Goal: Task Accomplishment & Management: Manage account settings

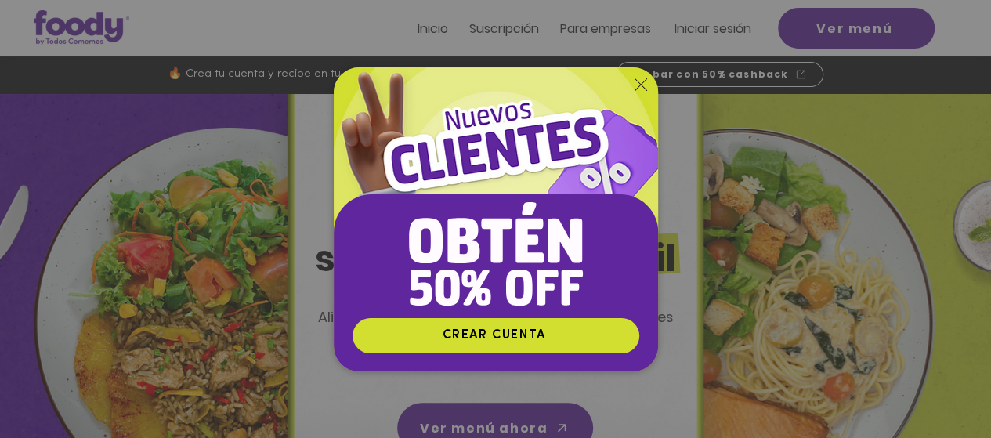
click at [635, 83] on icon "Volver al sitio" at bounding box center [641, 84] width 13 height 13
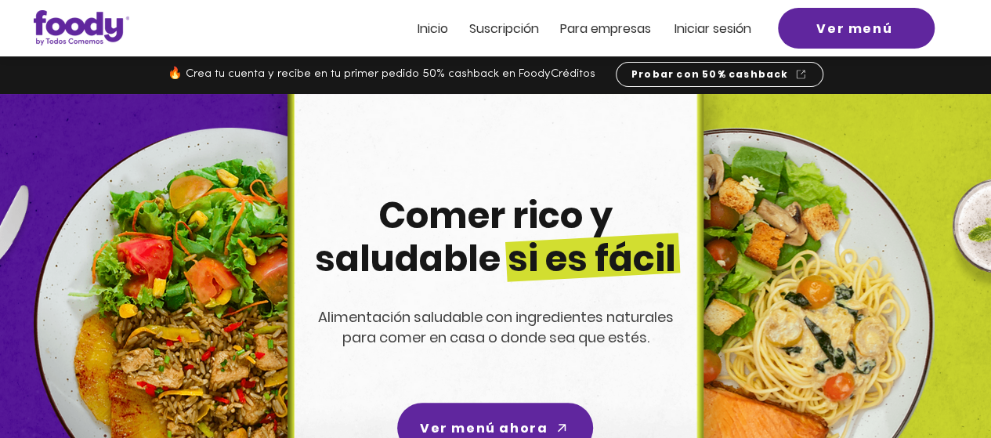
click at [730, 24] on span "Iniciar sesión" at bounding box center [713, 29] width 77 height 18
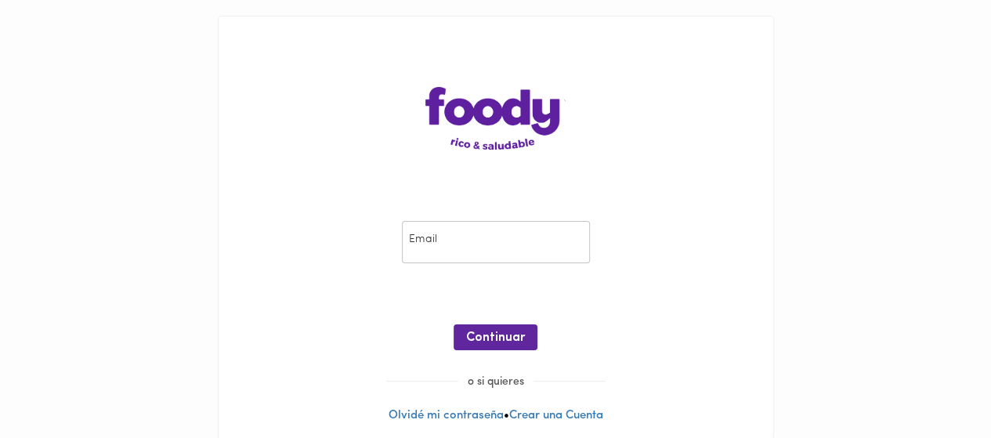
click at [467, 239] on input "email" at bounding box center [496, 242] width 188 height 43
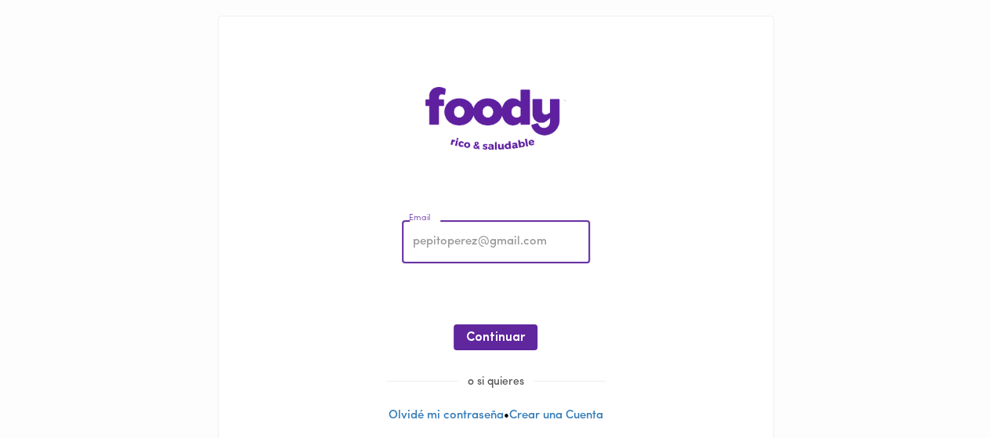
type input "andreablancocons@gmail.com"
click at [494, 333] on span "Continuar" at bounding box center [495, 338] width 59 height 15
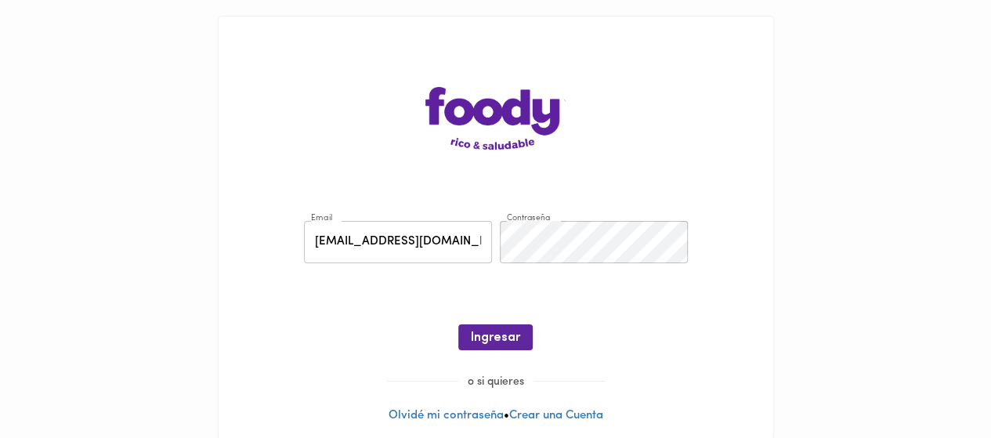
click at [494, 333] on span "Ingresar" at bounding box center [495, 338] width 49 height 15
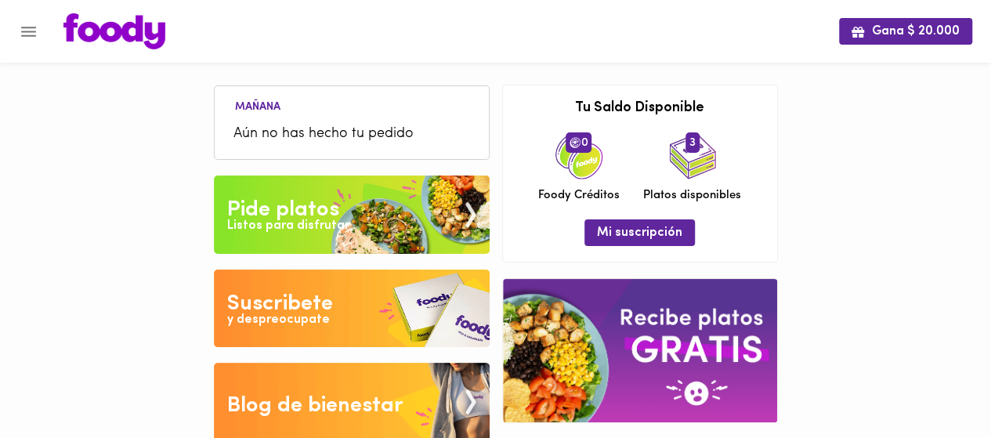
click at [367, 207] on img at bounding box center [352, 215] width 276 height 78
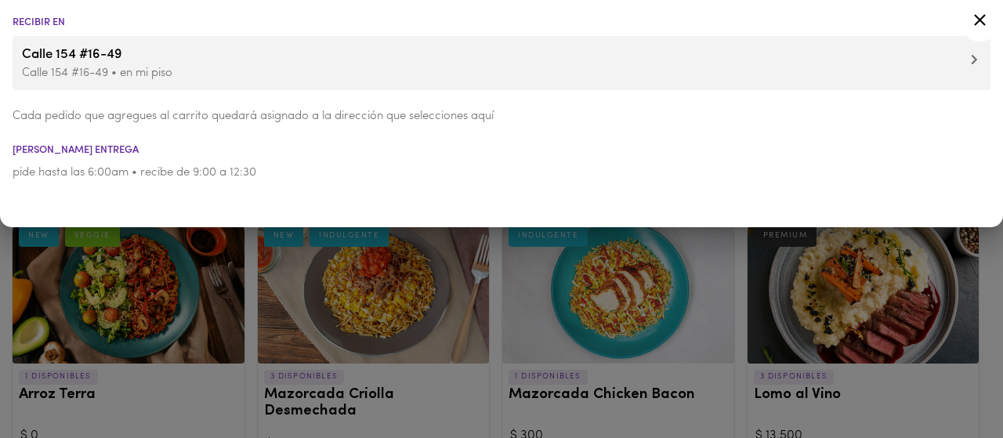
click at [972, 62] on icon at bounding box center [974, 59] width 7 height 11
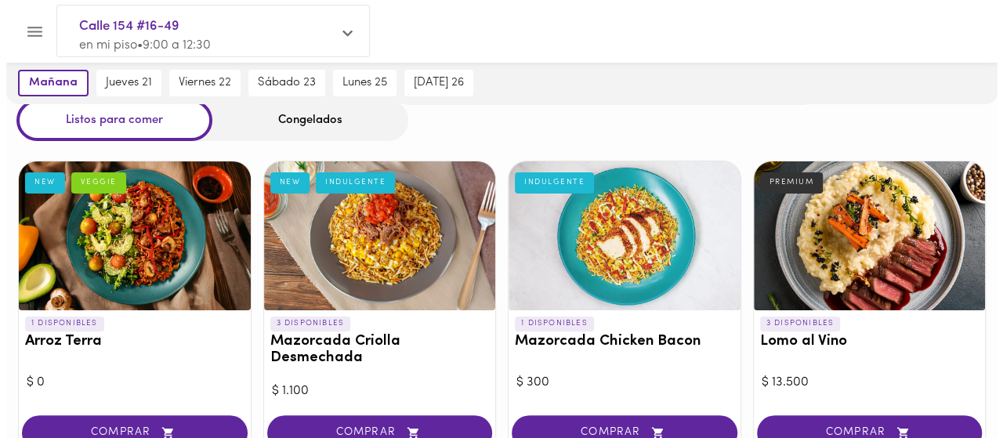
scroll to position [78, 0]
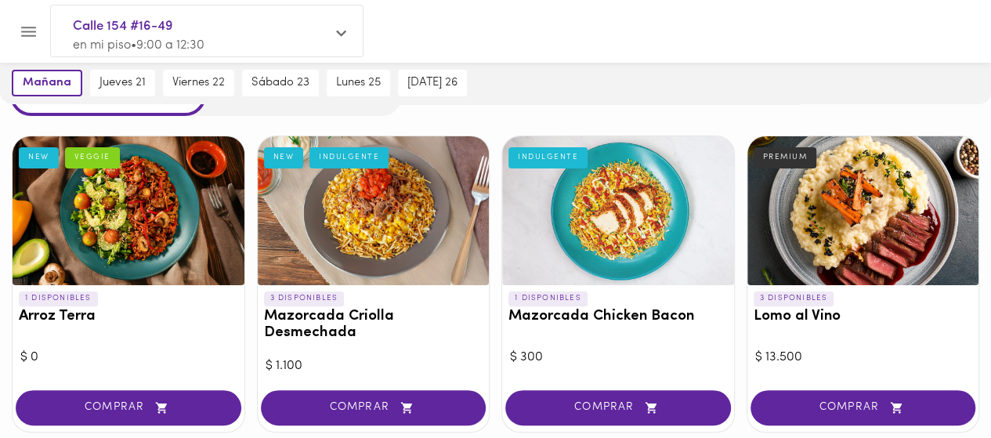
click at [122, 233] on div at bounding box center [129, 210] width 232 height 149
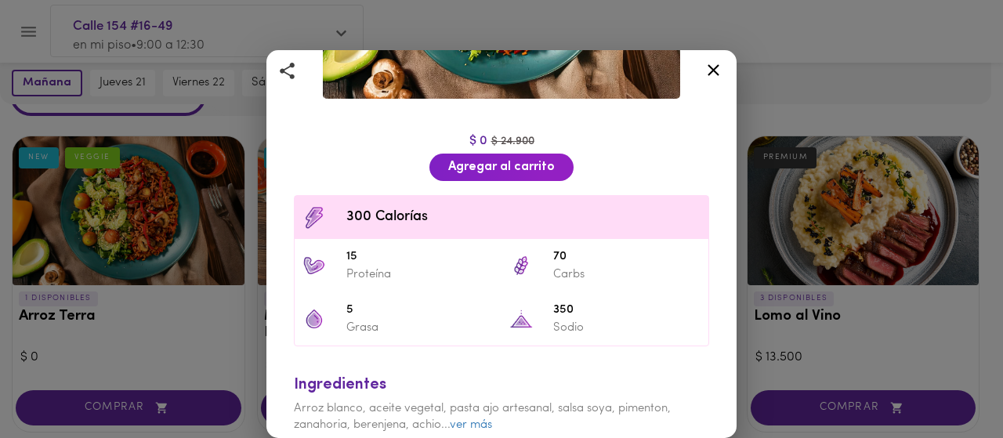
scroll to position [277, 0]
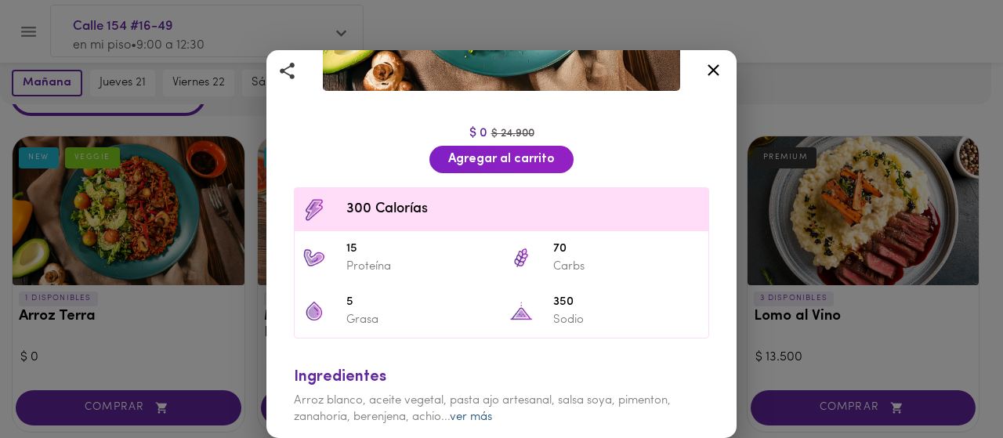
click at [483, 411] on link "ver más" at bounding box center [471, 417] width 42 height 12
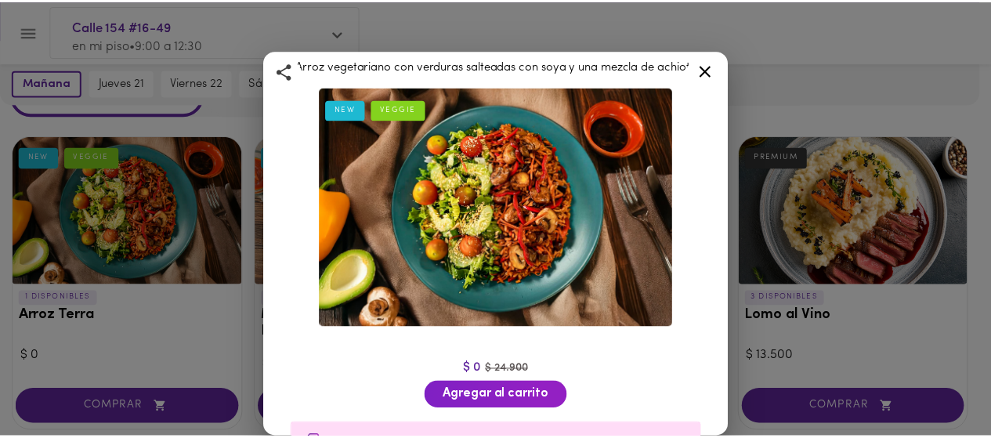
scroll to position [0, 0]
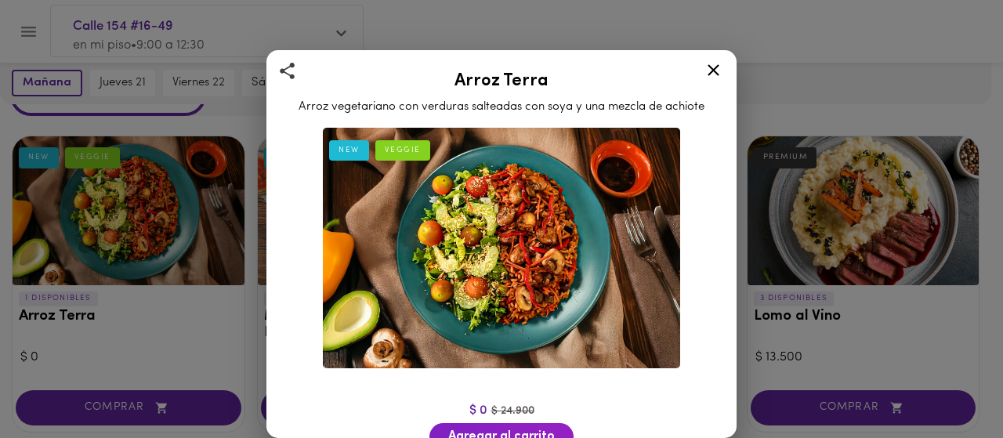
click at [710, 76] on icon at bounding box center [714, 70] width 20 height 20
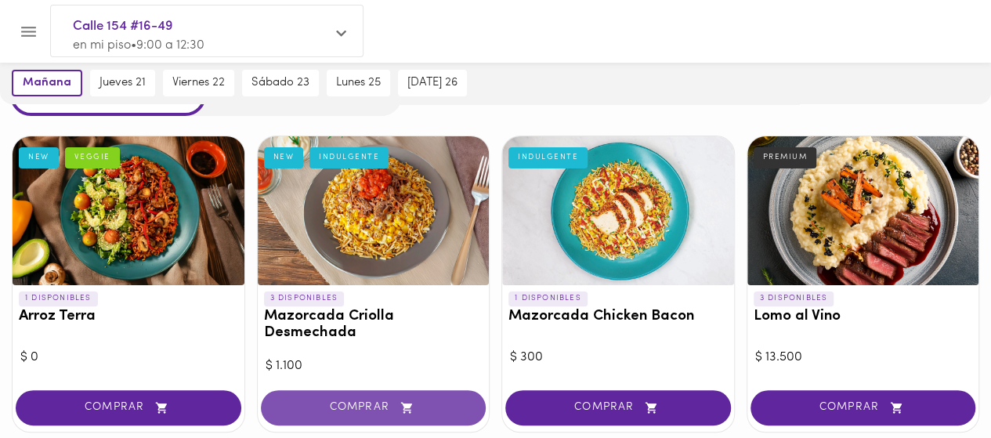
click at [429, 408] on span "COMPRAR" at bounding box center [374, 407] width 186 height 13
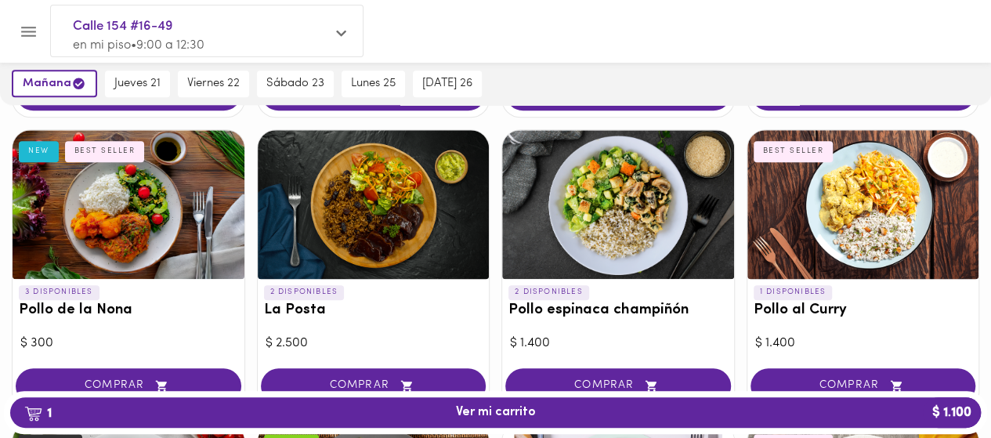
scroll to position [705, 0]
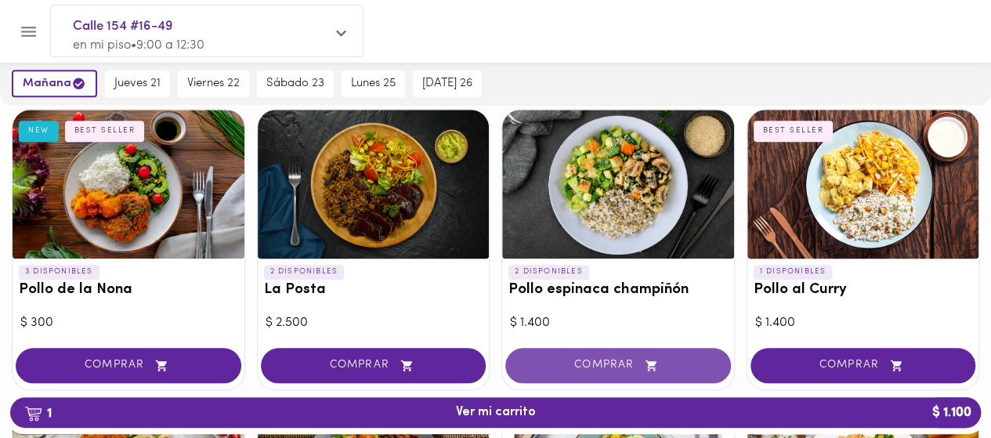
click at [556, 364] on span "COMPRAR" at bounding box center [618, 365] width 186 height 13
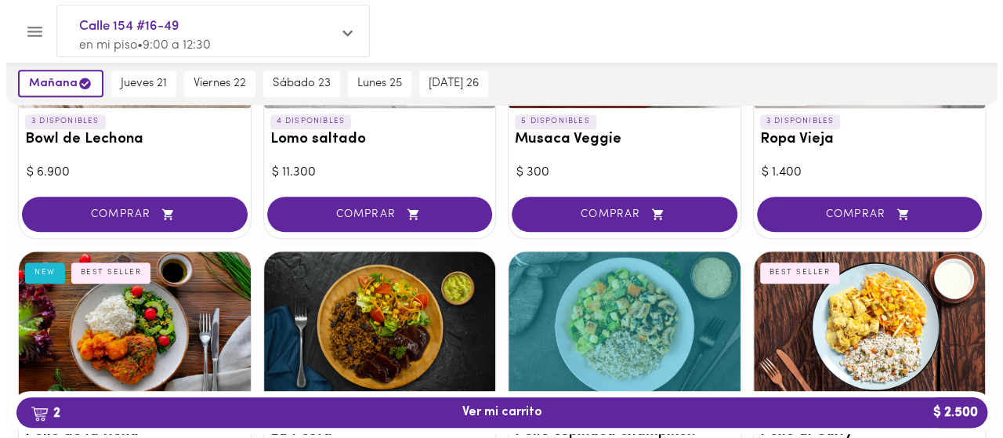
scroll to position [548, 0]
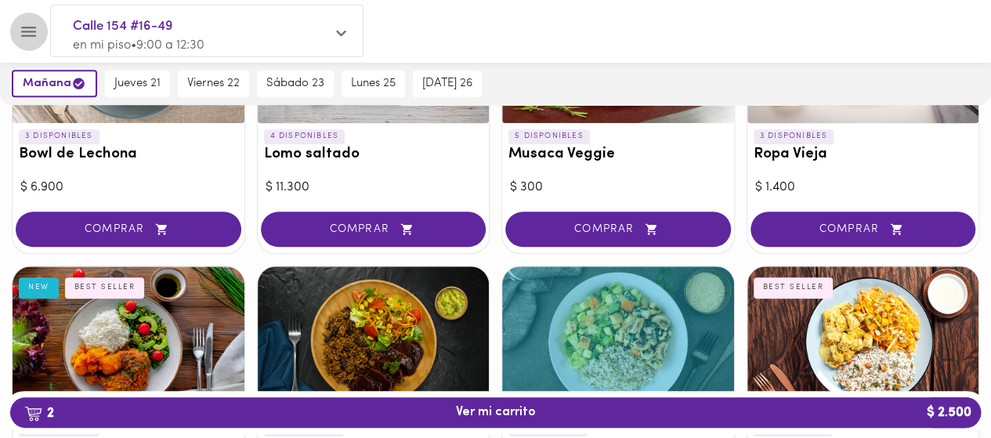
click at [38, 23] on icon "Menu" at bounding box center [29, 32] width 20 height 20
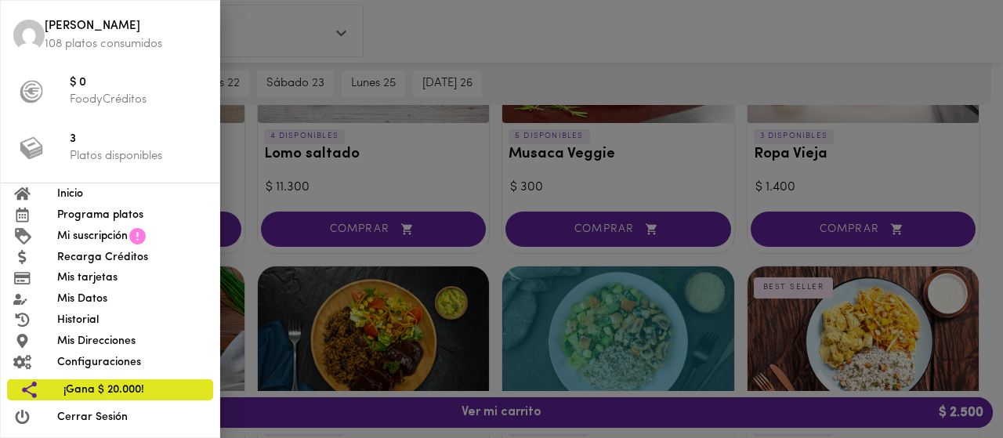
click at [83, 242] on span "Mi suscripción" at bounding box center [92, 236] width 71 height 16
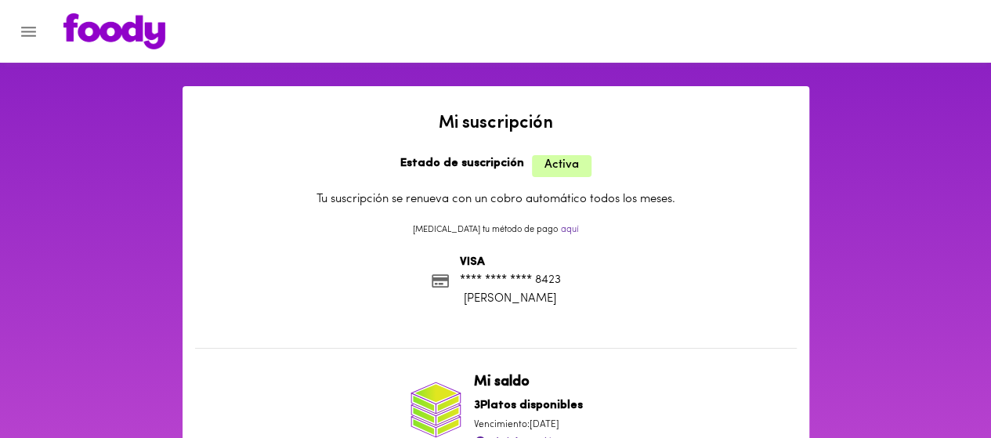
click at [33, 29] on icon "Menu" at bounding box center [29, 32] width 20 height 20
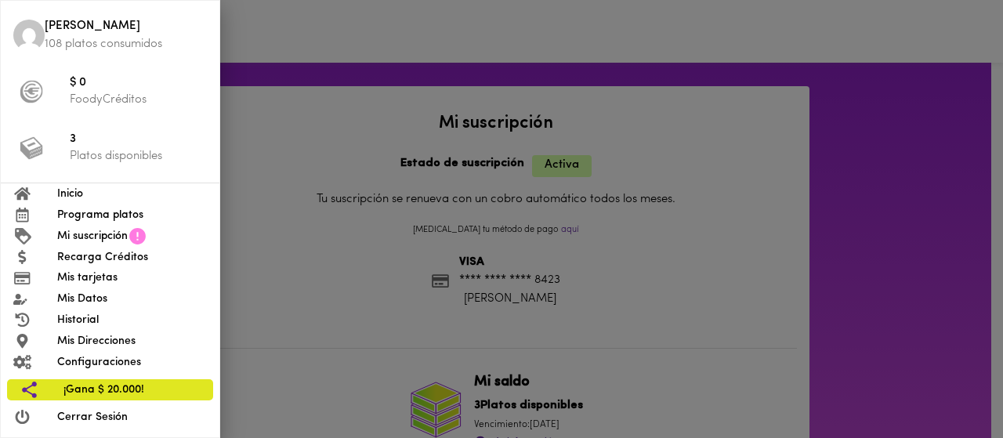
click at [76, 254] on span "Recarga Créditos" at bounding box center [132, 257] width 150 height 16
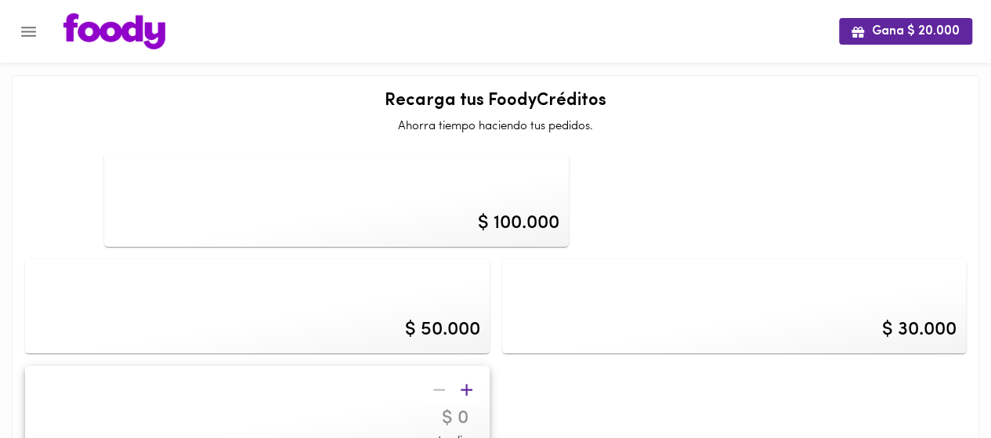
click at [255, 172] on div "$ 100.000" at bounding box center [336, 200] width 465 height 94
type input "100000"
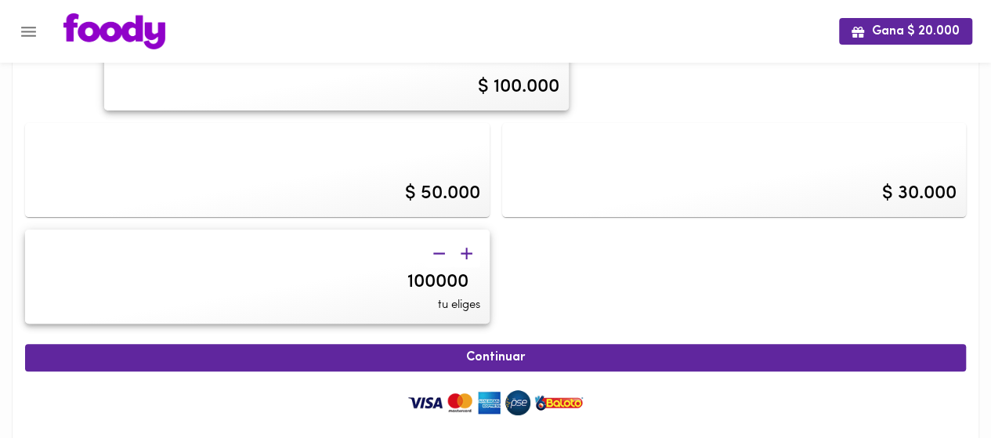
scroll to position [158, 0]
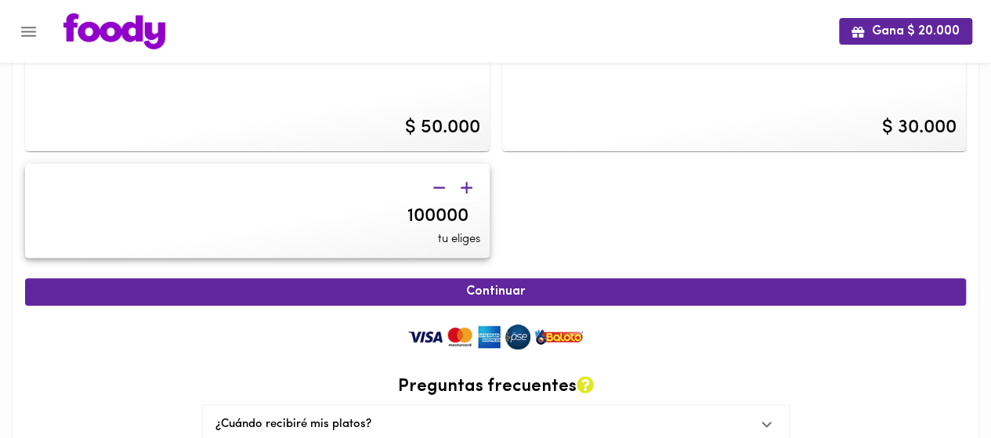
scroll to position [215, 0]
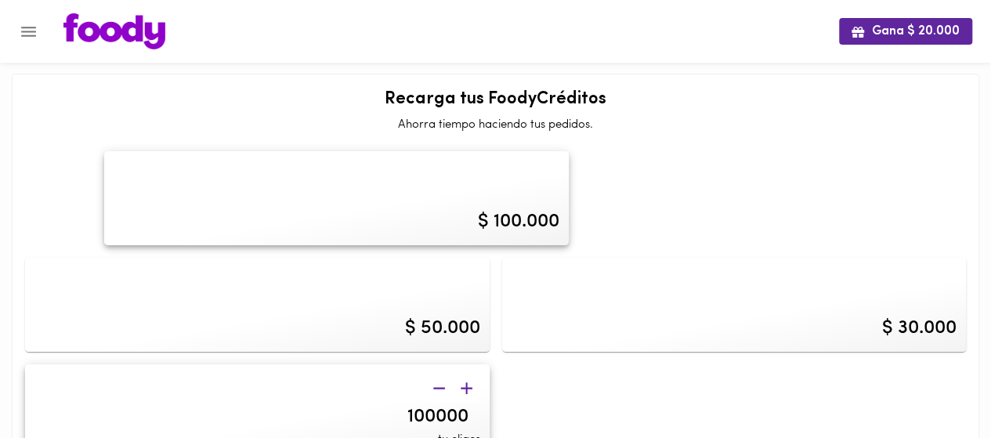
scroll to position [0, 0]
click at [23, 26] on icon "Menu" at bounding box center [29, 32] width 20 height 20
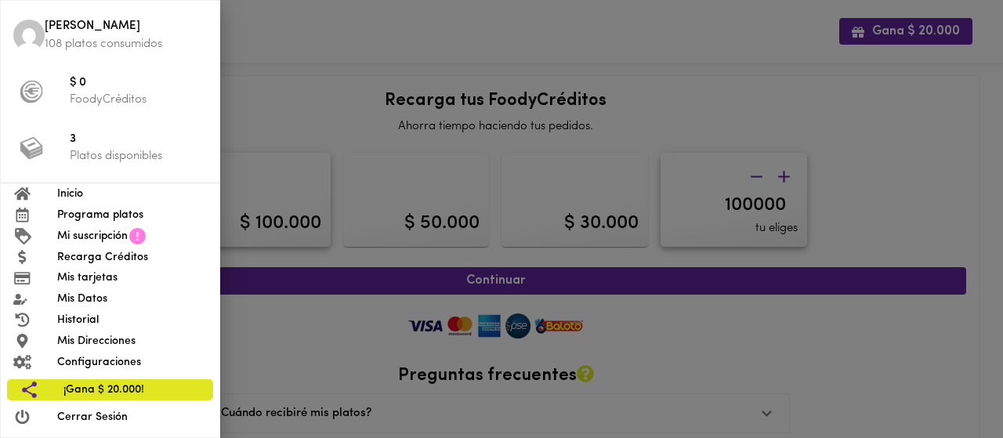
click at [264, 20] on div at bounding box center [501, 219] width 1003 height 438
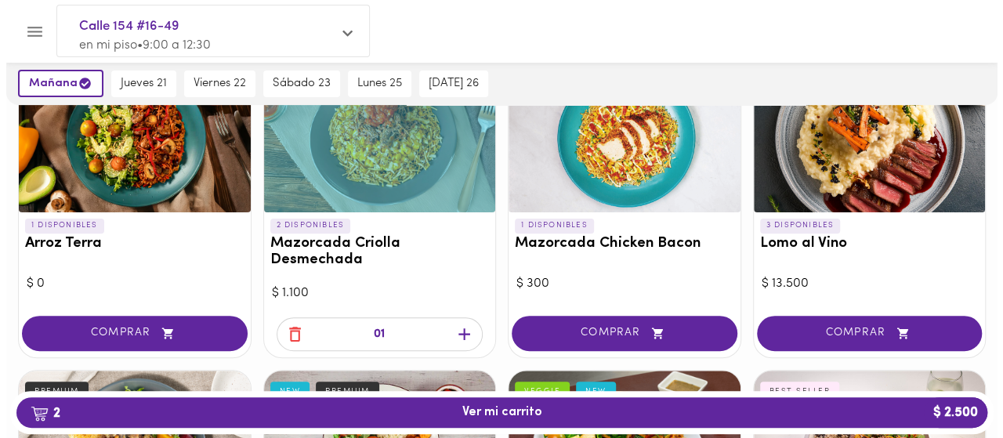
scroll to position [176, 0]
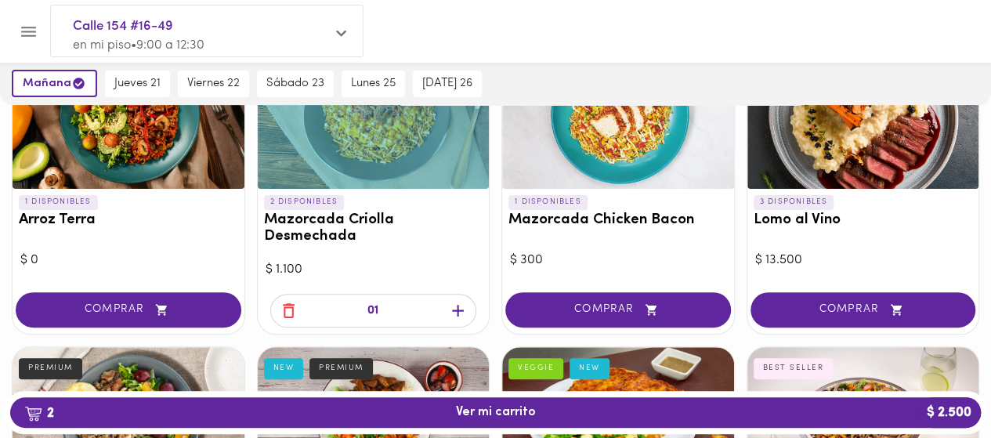
click at [613, 167] on div at bounding box center [618, 114] width 232 height 149
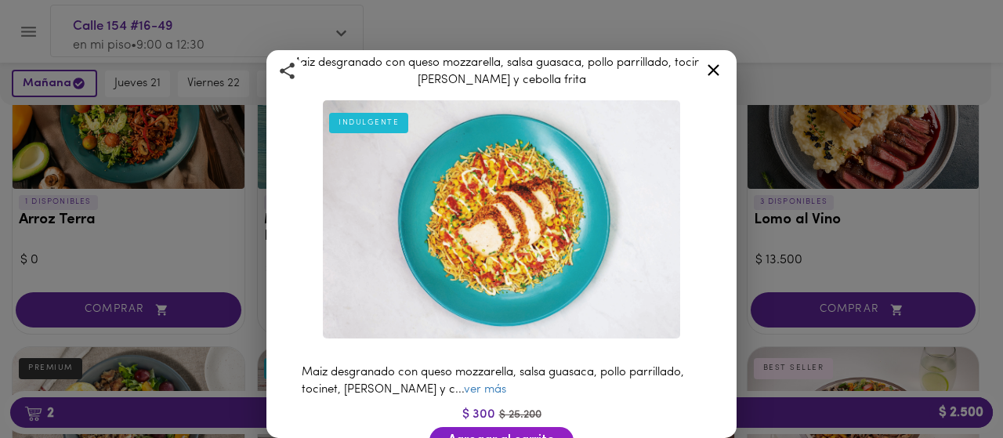
scroll to position [78, 0]
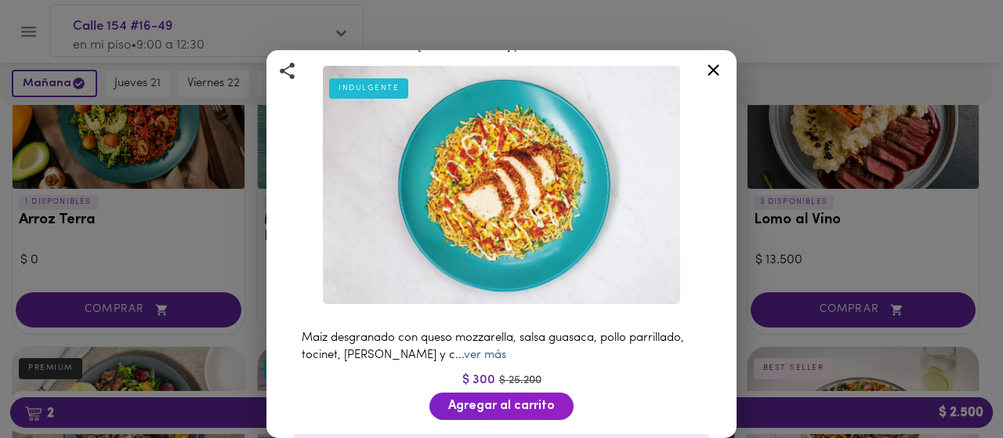
click at [506, 349] on link "ver más" at bounding box center [485, 355] width 42 height 12
click at [530, 399] on span "Agregar al carrito" at bounding box center [501, 406] width 107 height 15
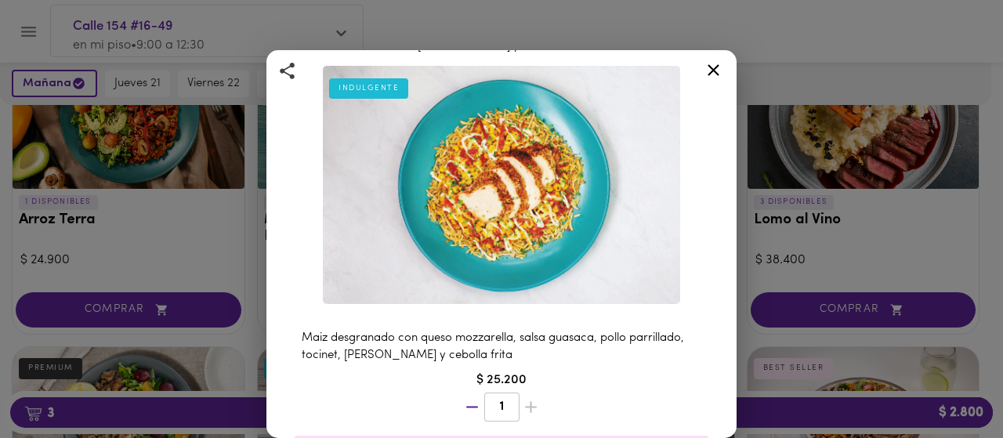
click at [718, 72] on icon at bounding box center [714, 70] width 20 height 20
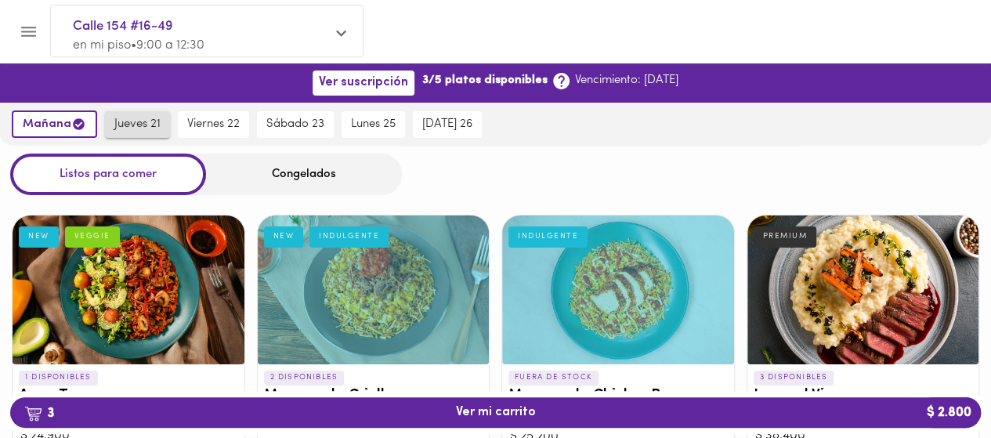
click at [133, 132] on button "jueves 21" at bounding box center [137, 124] width 65 height 27
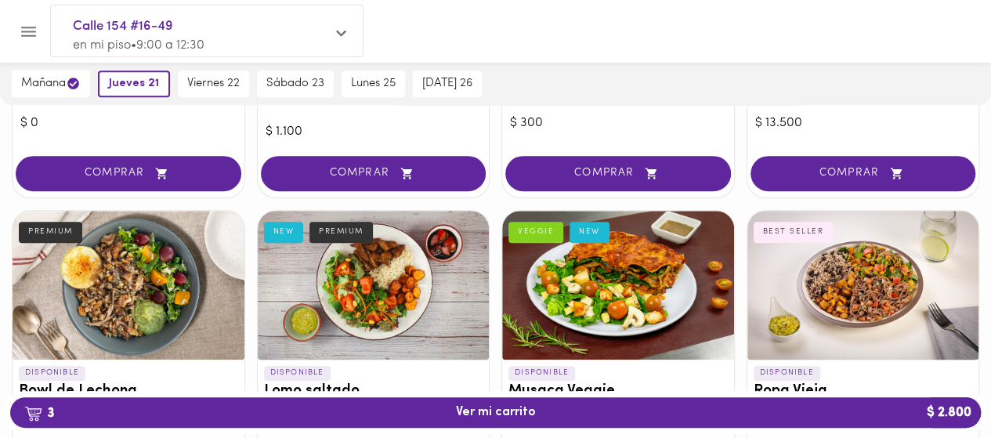
scroll to position [235, 0]
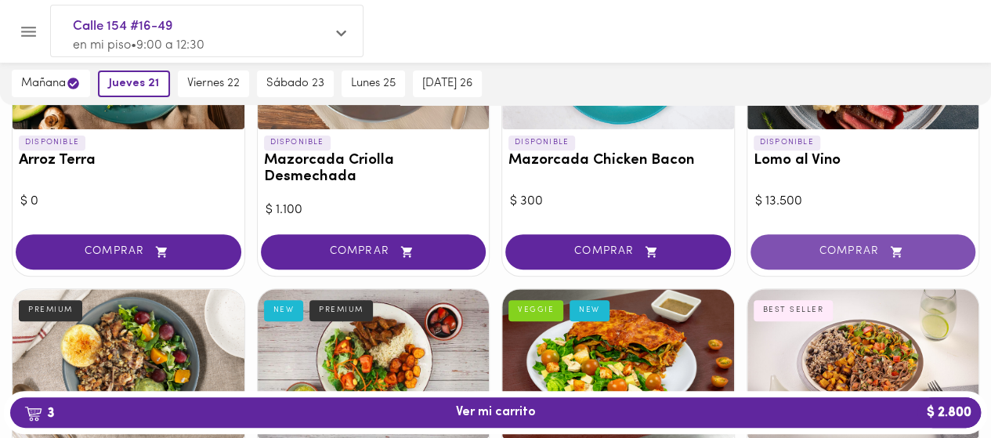
click at [784, 252] on span "COMPRAR" at bounding box center [863, 251] width 186 height 13
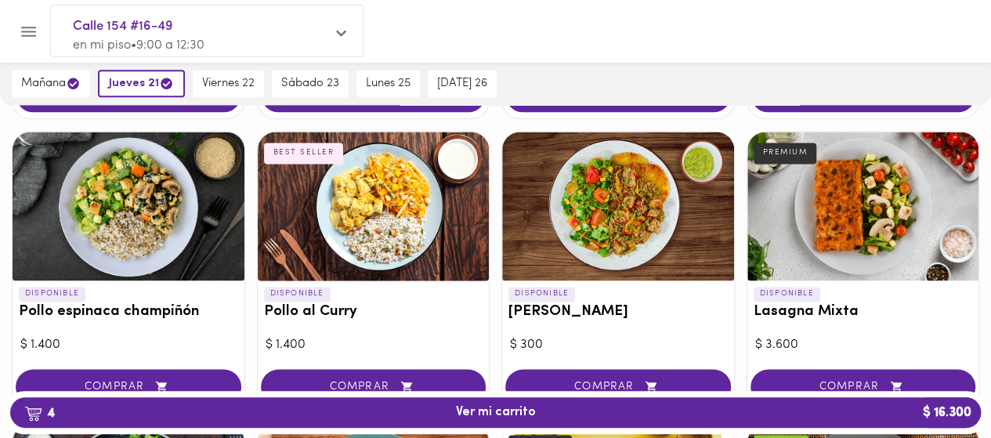
scroll to position [1019, 0]
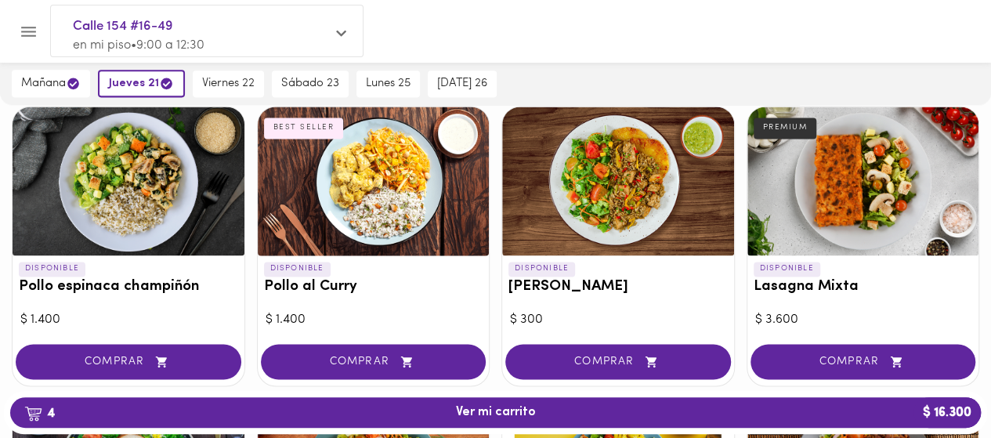
click at [832, 355] on span "COMPRAR" at bounding box center [863, 361] width 186 height 13
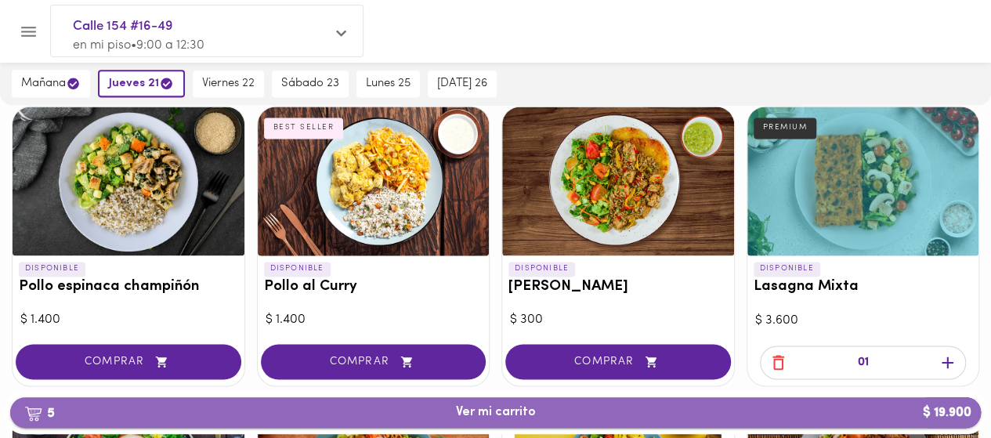
click at [498, 413] on span "5 Ver mi carrito $ 19.900" at bounding box center [496, 412] width 80 height 15
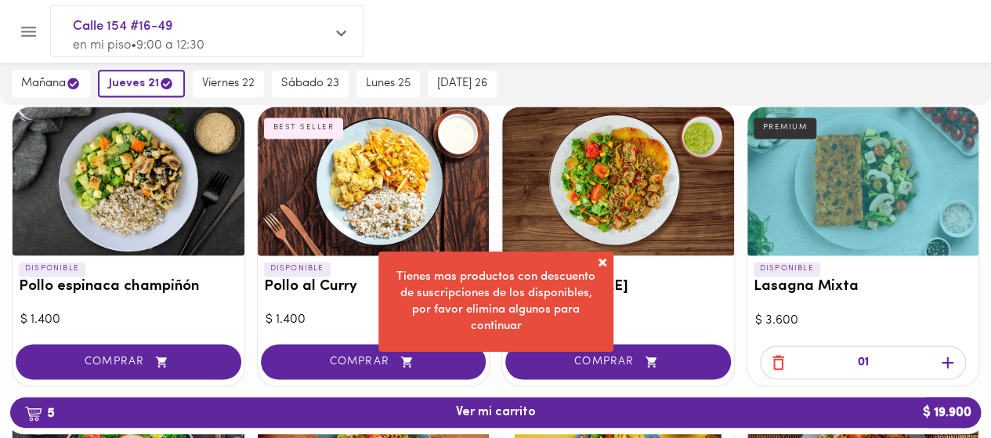
click at [604, 263] on span at bounding box center [603, 263] width 16 height 16
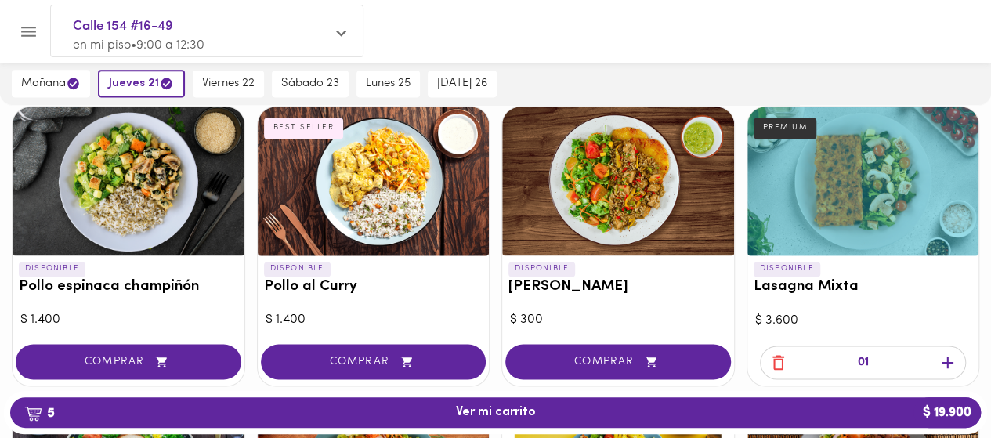
click at [783, 356] on icon "button" at bounding box center [779, 363] width 12 height 15
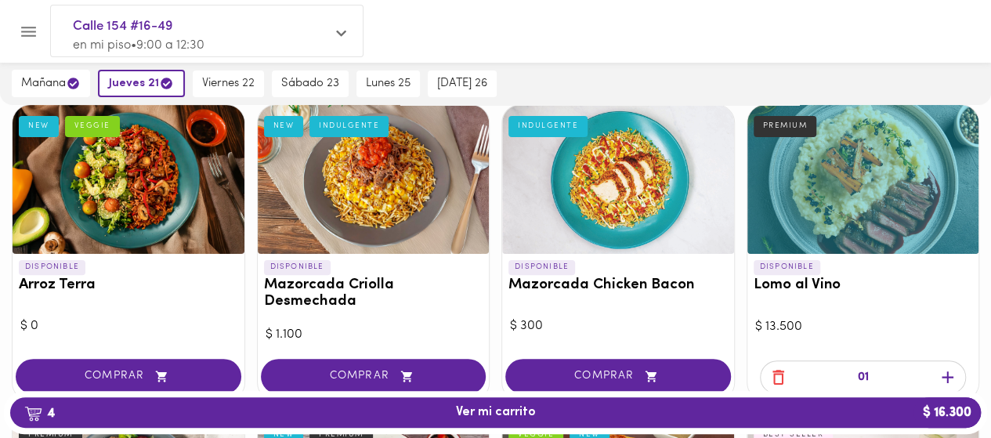
scroll to position [157, 0]
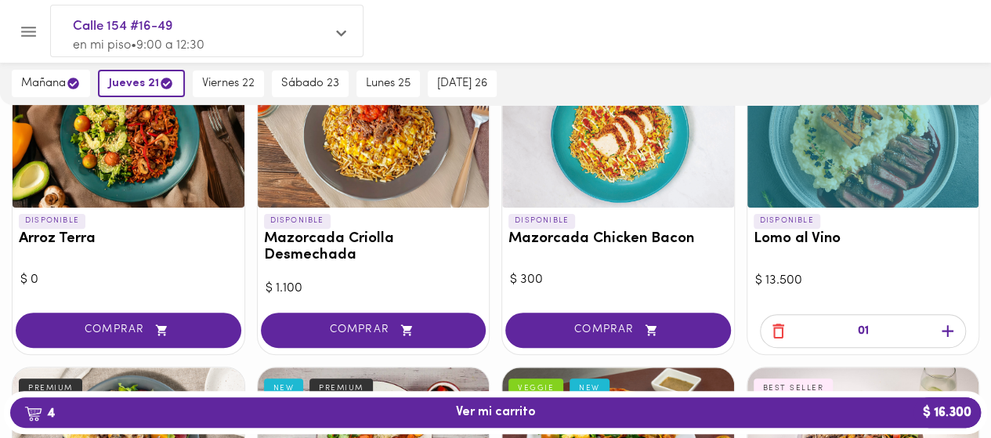
click at [778, 324] on icon "button" at bounding box center [779, 331] width 12 height 15
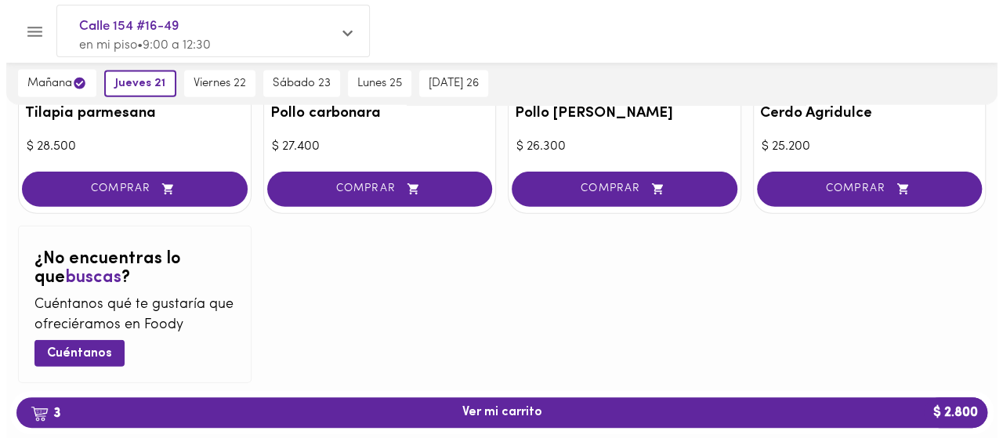
scroll to position [1791, 0]
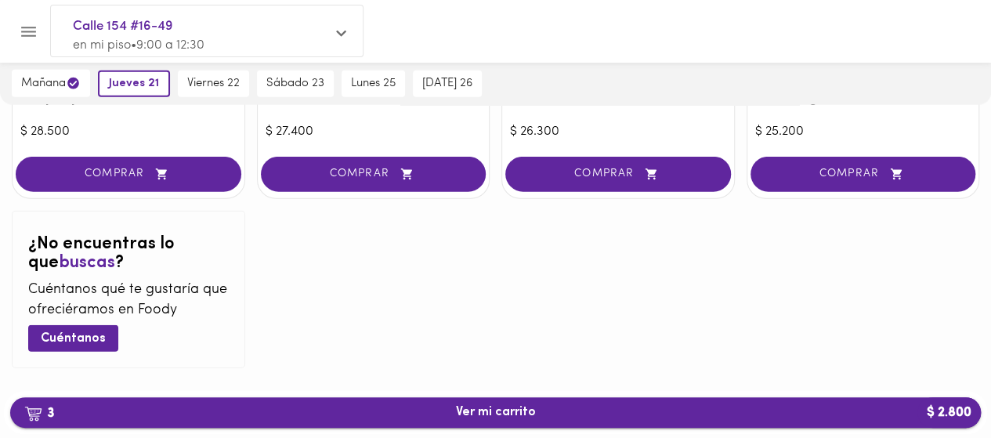
click at [530, 410] on span "3 Ver mi carrito $ 2.800" at bounding box center [496, 412] width 80 height 15
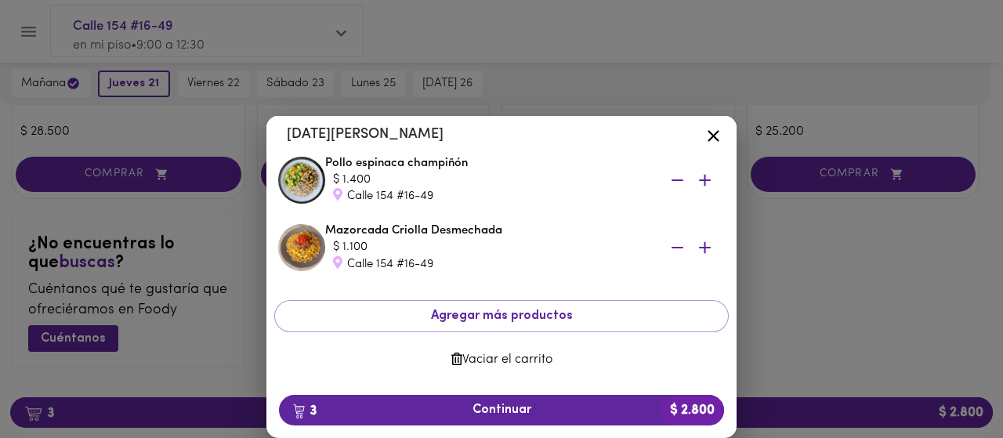
scroll to position [148, 0]
click at [505, 415] on span "3 Continuar $ 2.800" at bounding box center [501, 410] width 420 height 15
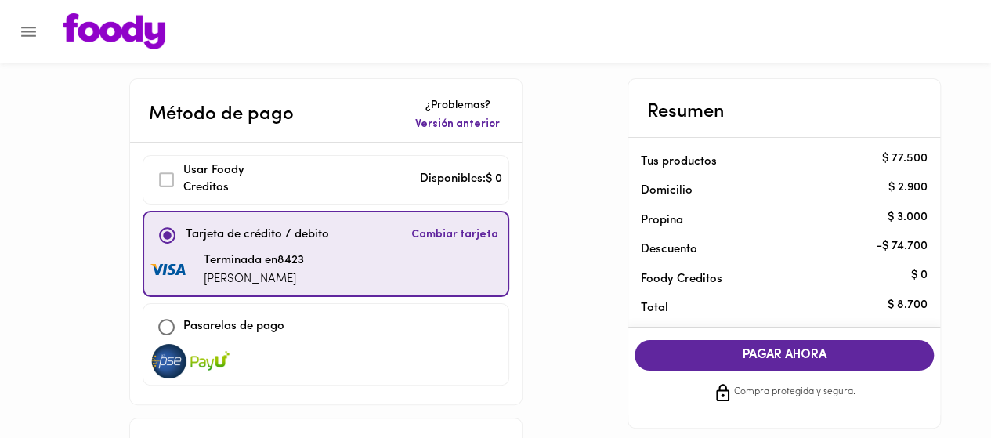
click at [172, 323] on input "checkbox" at bounding box center [167, 327] width 34 height 34
checkbox input "true"
checkbox input "false"
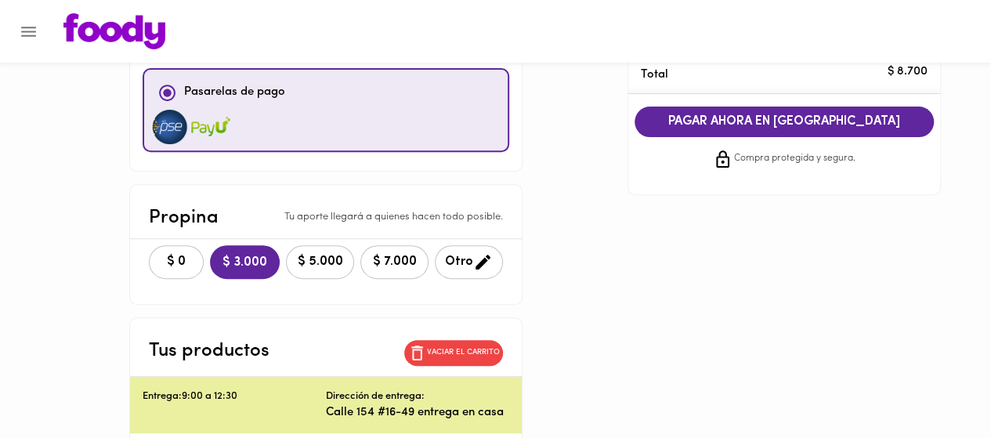
scroll to position [235, 0]
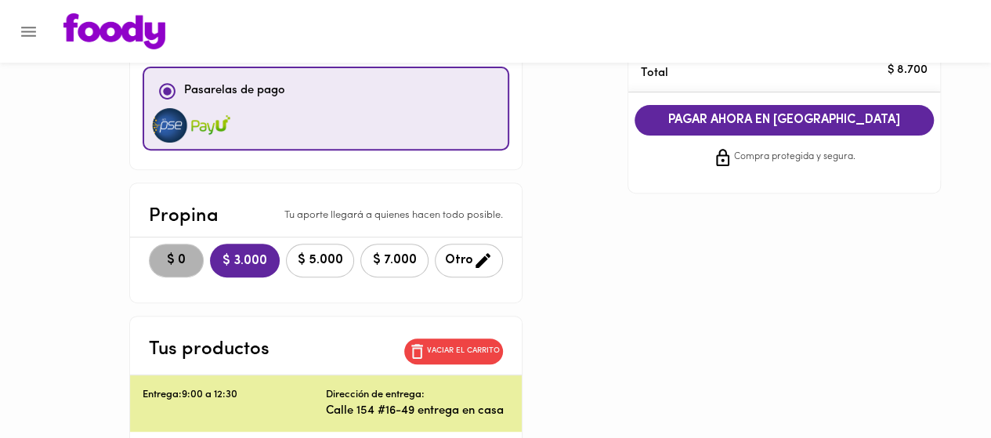
click at [179, 262] on span "$ 0" at bounding box center [176, 260] width 34 height 15
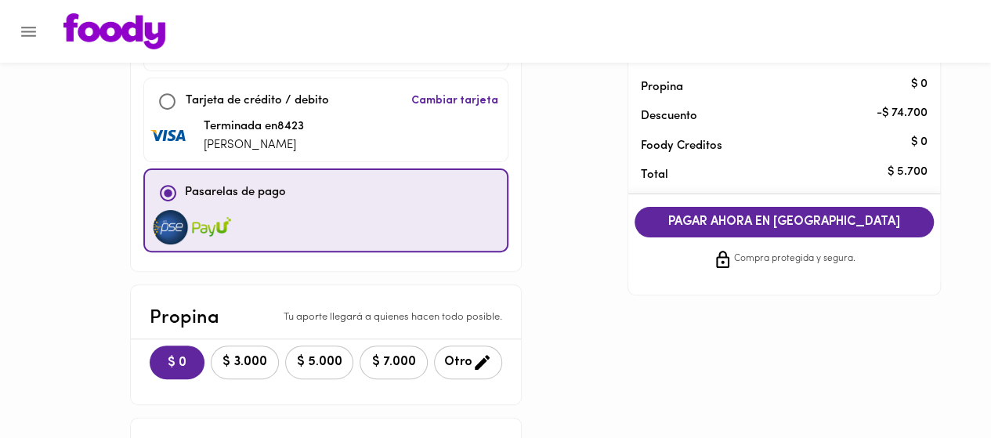
scroll to position [109, 0]
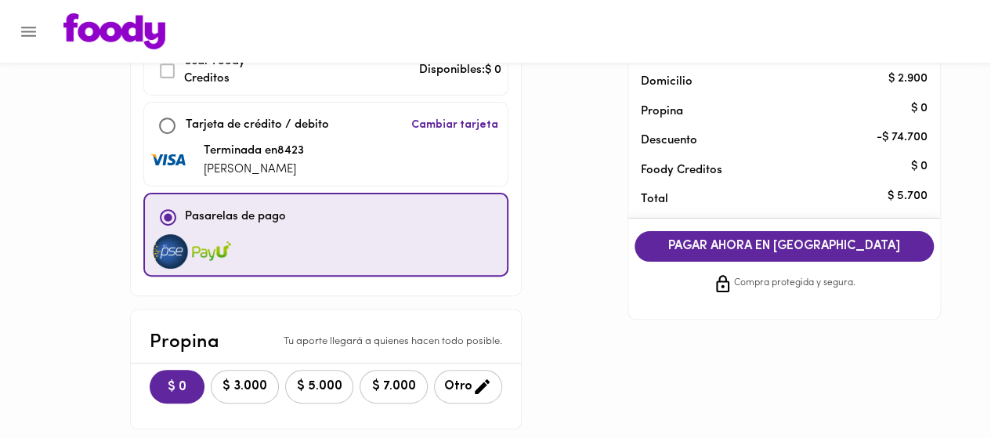
click at [721, 244] on span "PAGAR AHORA EN [GEOGRAPHIC_DATA]" at bounding box center [784, 246] width 268 height 15
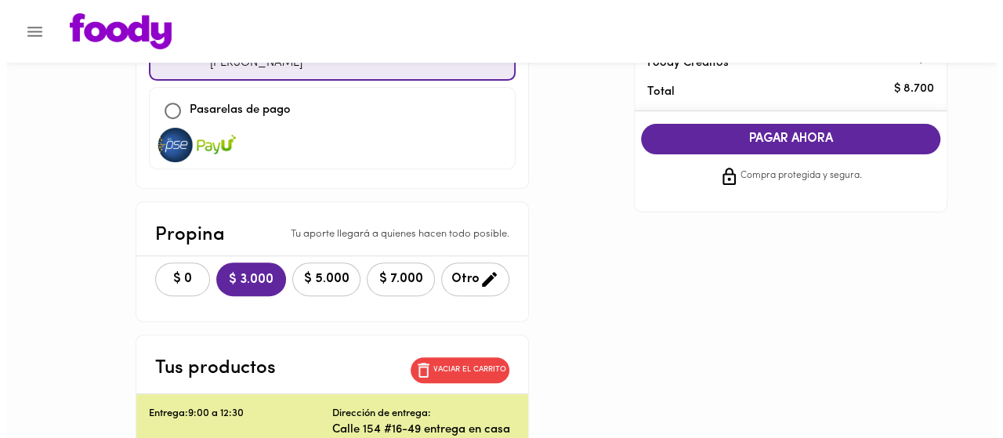
scroll to position [235, 0]
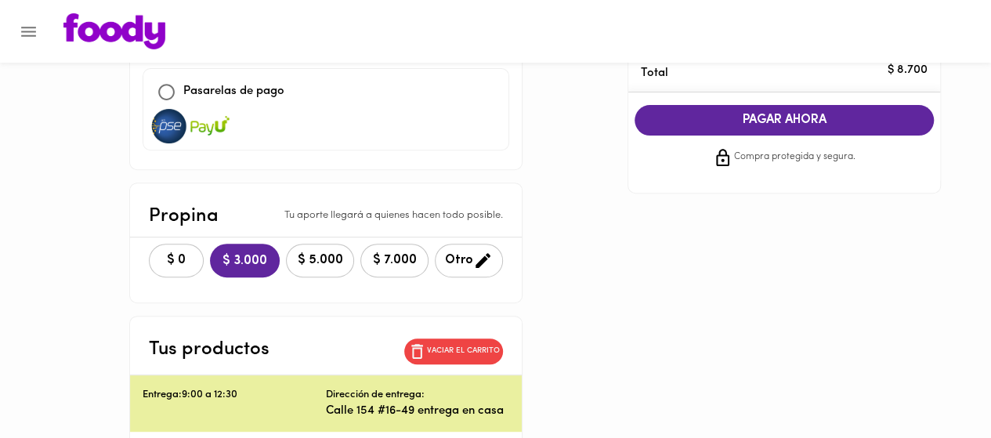
click at [462, 259] on span "Otro" at bounding box center [469, 261] width 48 height 20
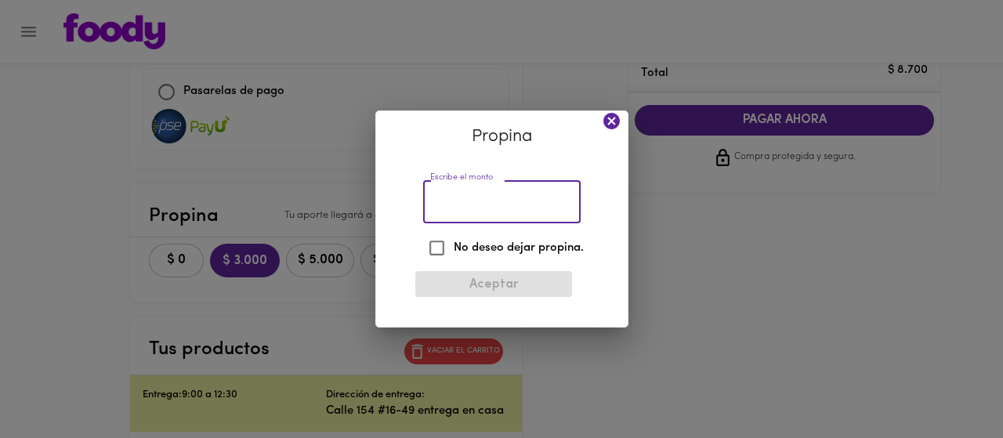
click at [479, 201] on input "Escribe el monto" at bounding box center [501, 201] width 157 height 43
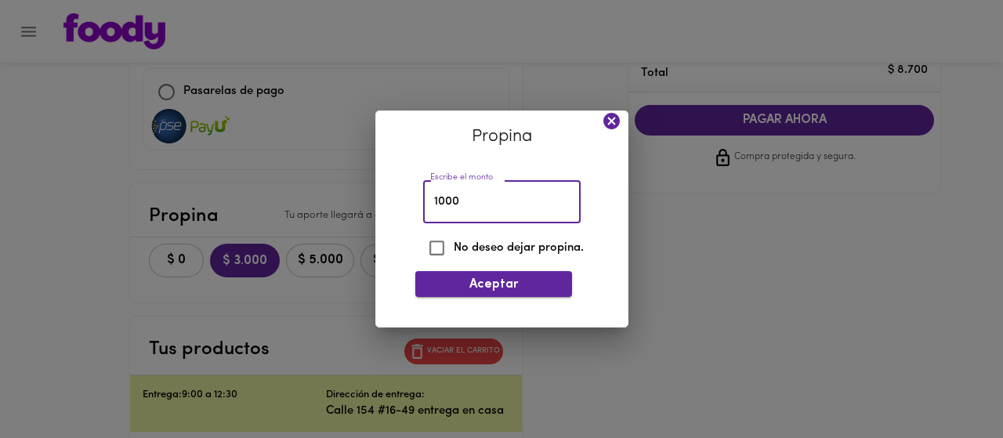
type input "1000"
click at [459, 284] on span "Aceptar" at bounding box center [494, 284] width 132 height 15
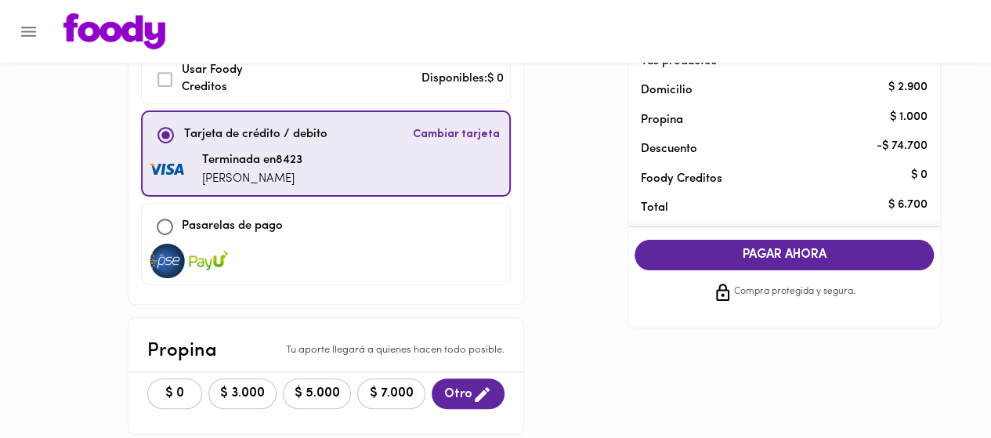
scroll to position [78, 0]
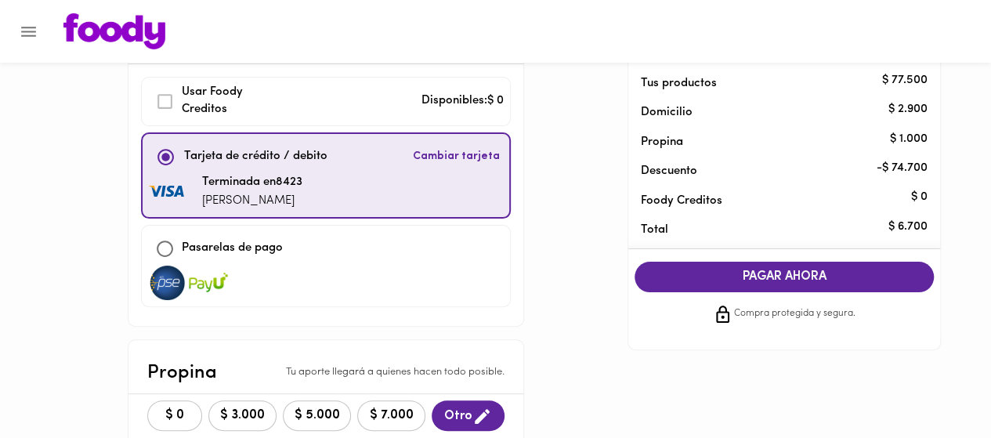
click at [681, 277] on span "PAGAR AHORA" at bounding box center [784, 277] width 268 height 15
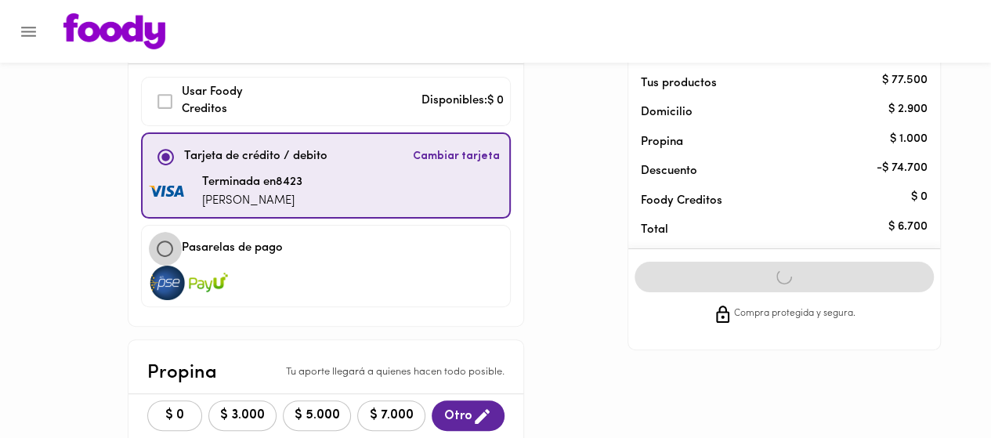
click at [169, 251] on input "checkbox" at bounding box center [165, 249] width 34 height 34
checkbox input "true"
checkbox input "false"
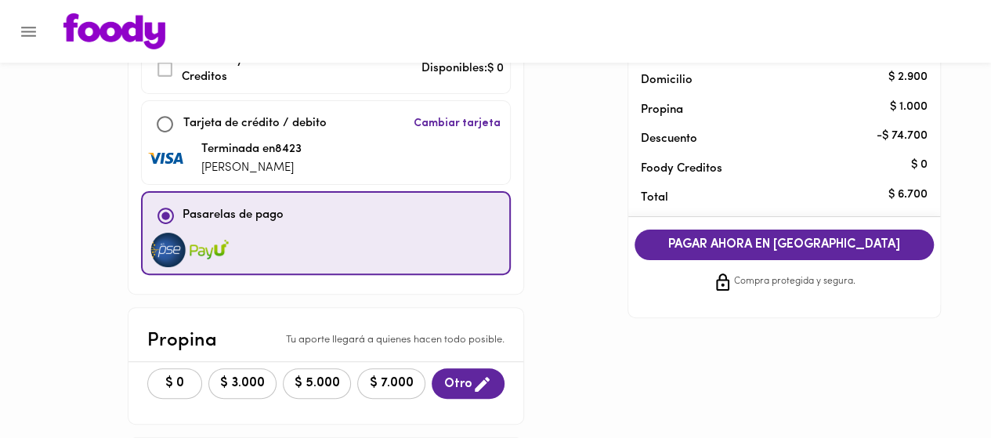
scroll to position [105, 0]
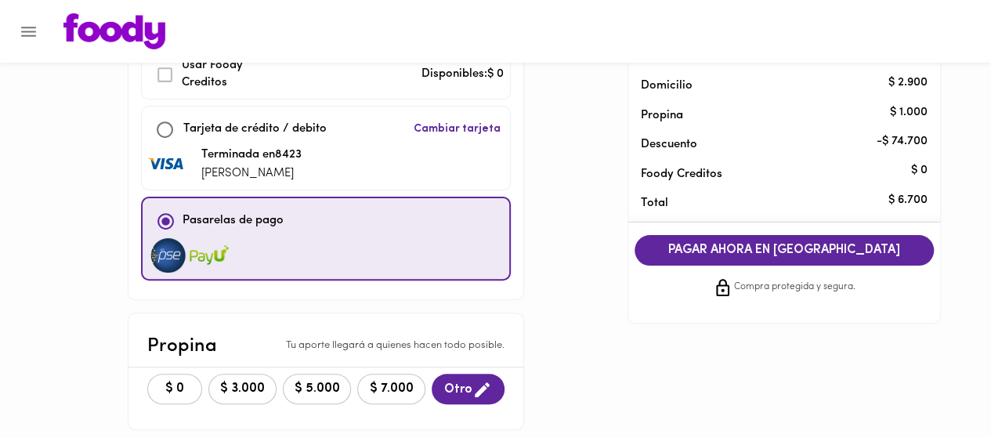
click at [727, 255] on span "PAGAR AHORA EN [GEOGRAPHIC_DATA]" at bounding box center [784, 250] width 268 height 15
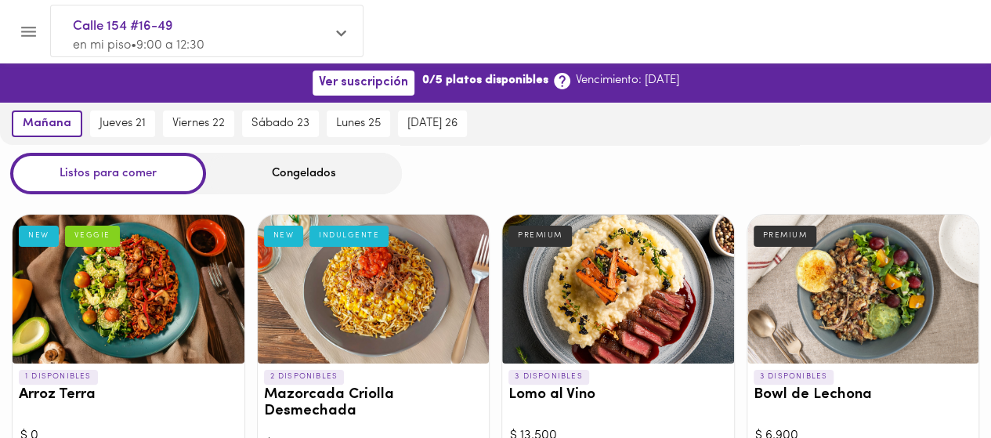
click at [29, 32] on icon "Menu" at bounding box center [29, 32] width 20 height 20
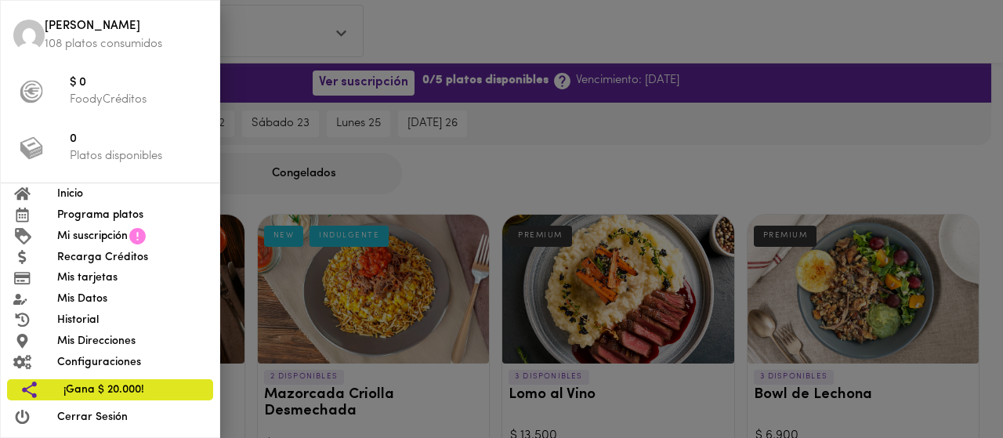
click at [110, 194] on span "Inicio" at bounding box center [132, 194] width 150 height 16
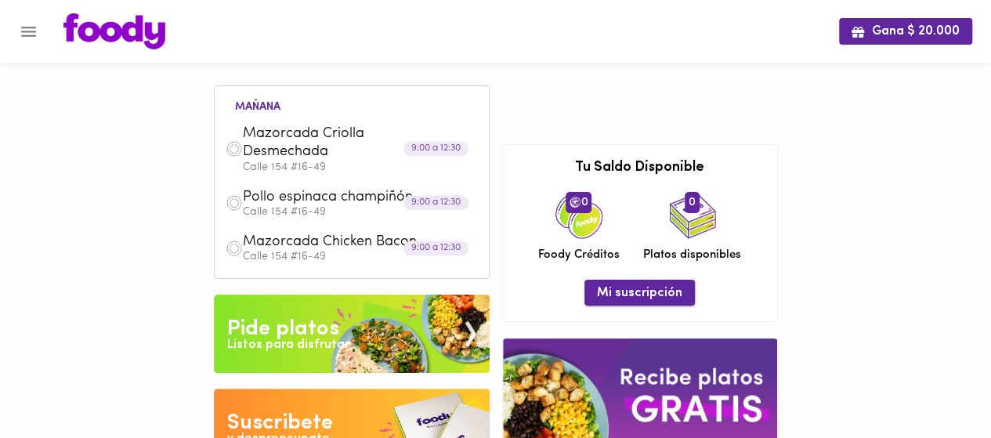
click at [657, 301] on span "Mi suscripción" at bounding box center [639, 293] width 85 height 15
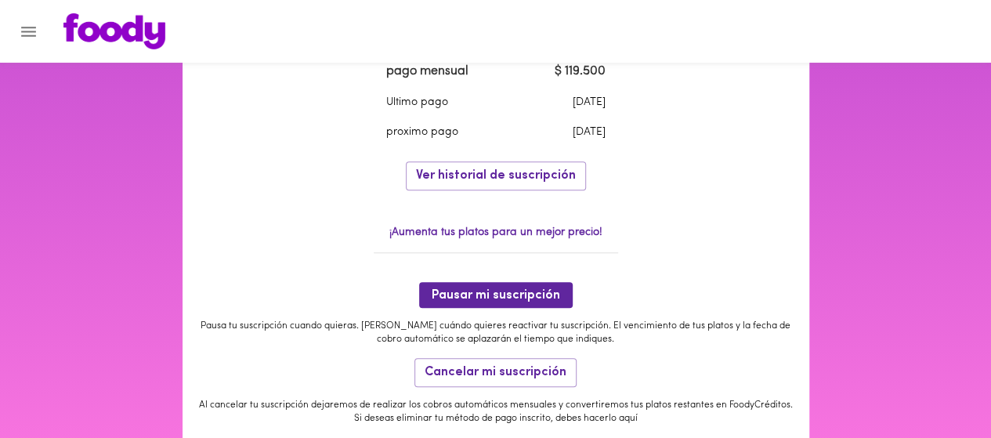
scroll to position [694, 0]
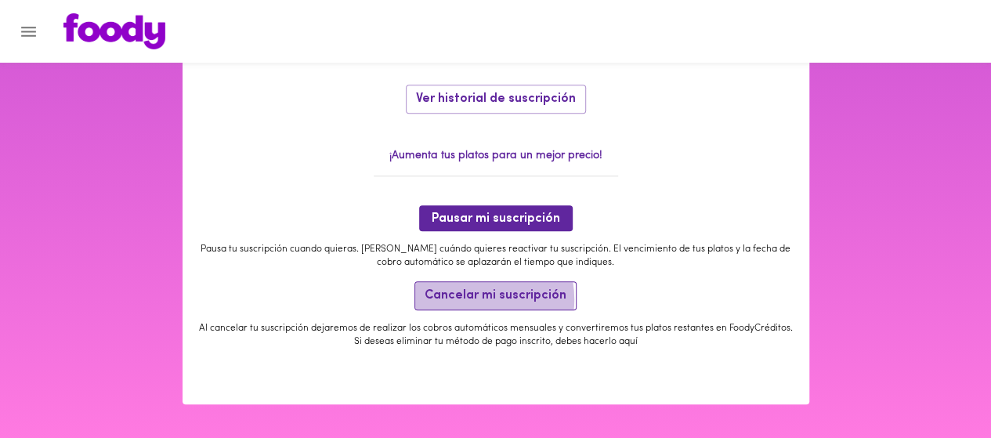
click at [467, 299] on span "Cancelar mi suscripción" at bounding box center [496, 295] width 142 height 15
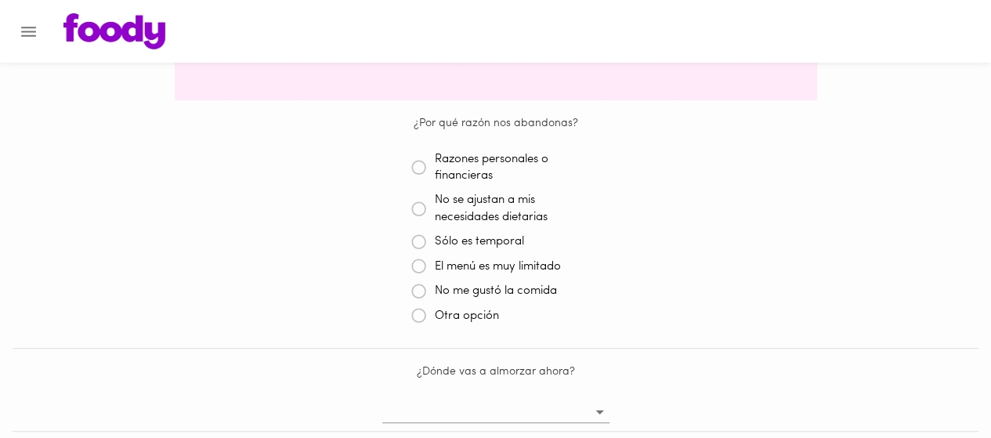
scroll to position [470, 0]
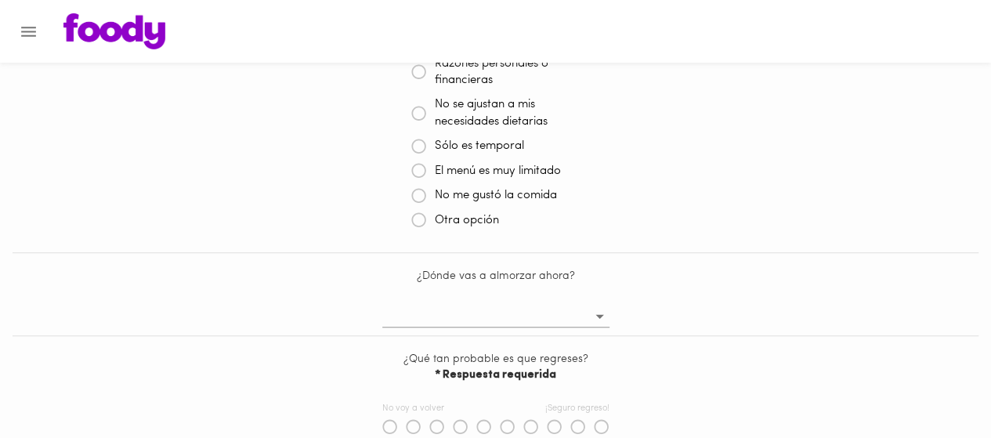
click at [417, 223] on icon at bounding box center [419, 220] width 16 height 16
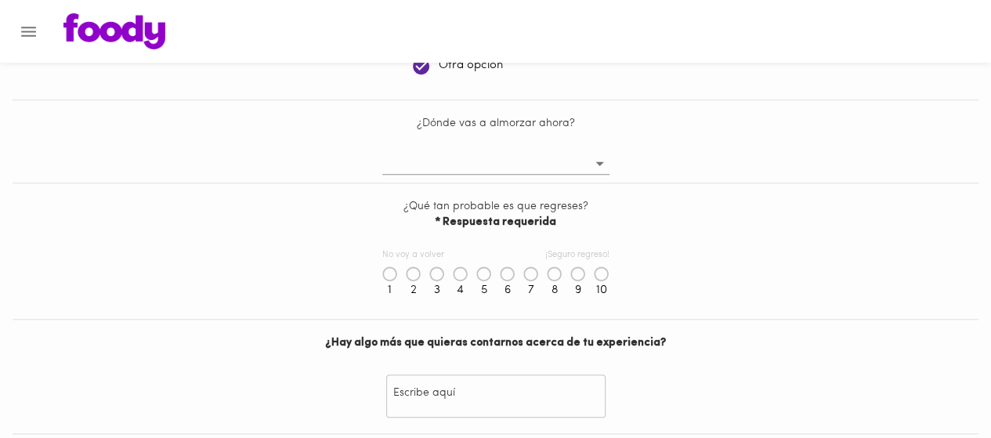
scroll to position [627, 0]
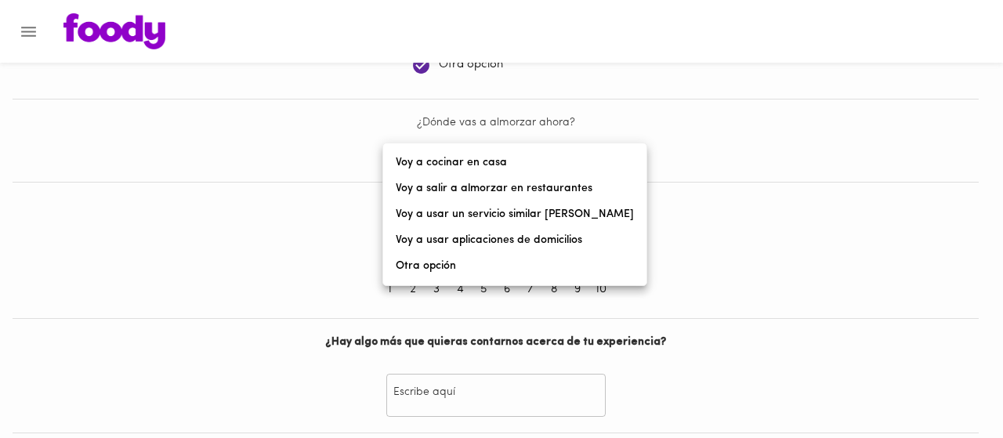
click at [600, 165] on body "Cancelación de suscripción Ernesto Blanco , lamentamos mucho verte partir 😢 Ant…" at bounding box center [501, 30] width 1003 height 1164
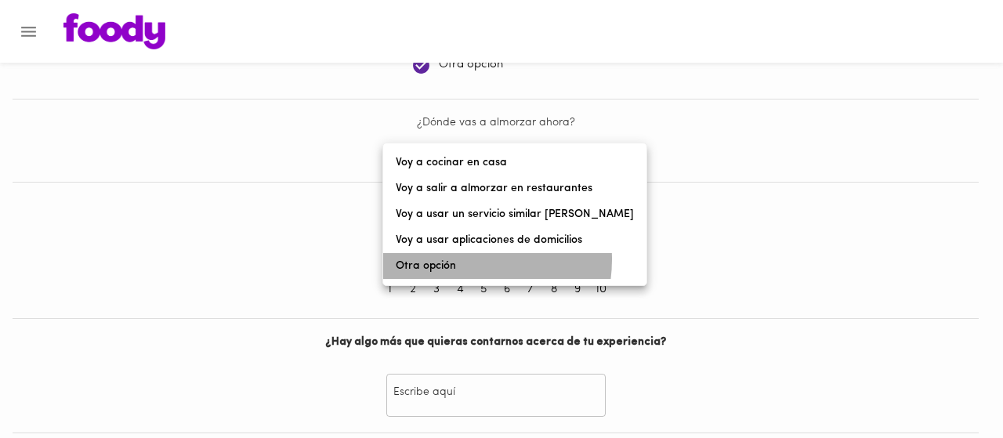
click at [458, 259] on li "Otra opción" at bounding box center [514, 266] width 263 height 26
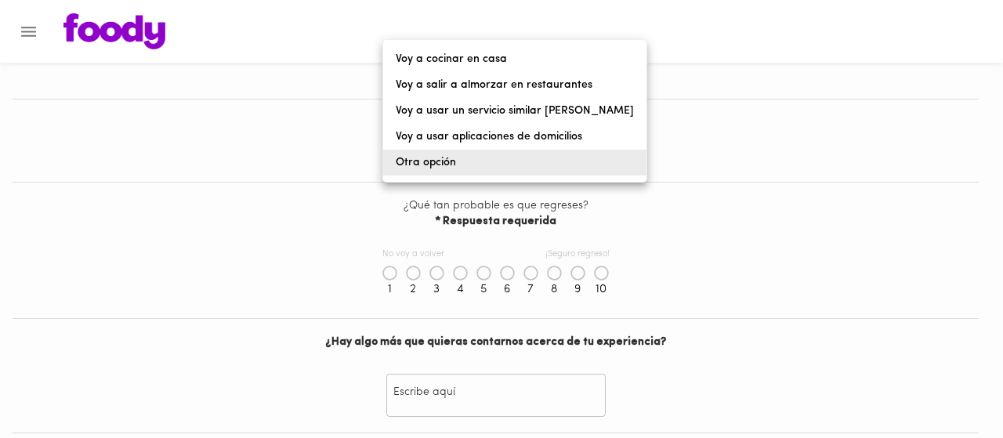
click at [475, 161] on body "Cancelación de suscripción Ernesto Blanco , lamentamos mucho verte partir 😢 Ant…" at bounding box center [501, 30] width 1003 height 1164
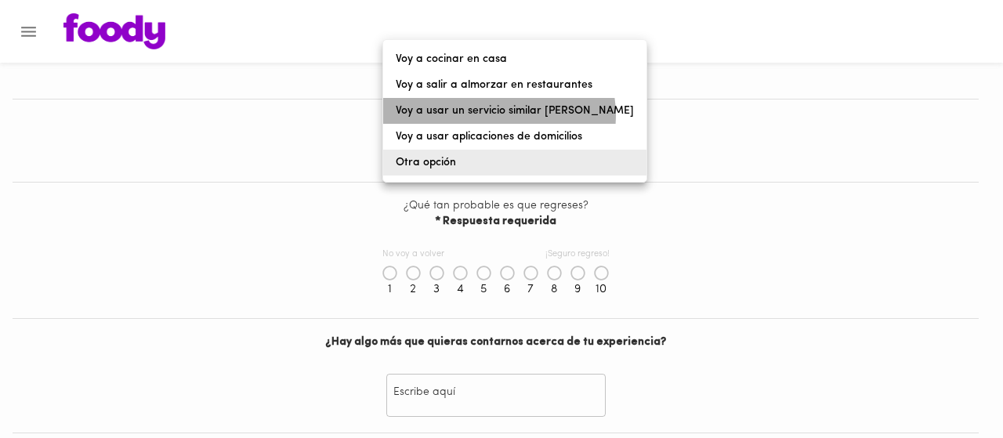
click at [498, 115] on li "Voy a usar un servicio similar a Foody" at bounding box center [514, 111] width 263 height 26
type input "similar-to-foody"
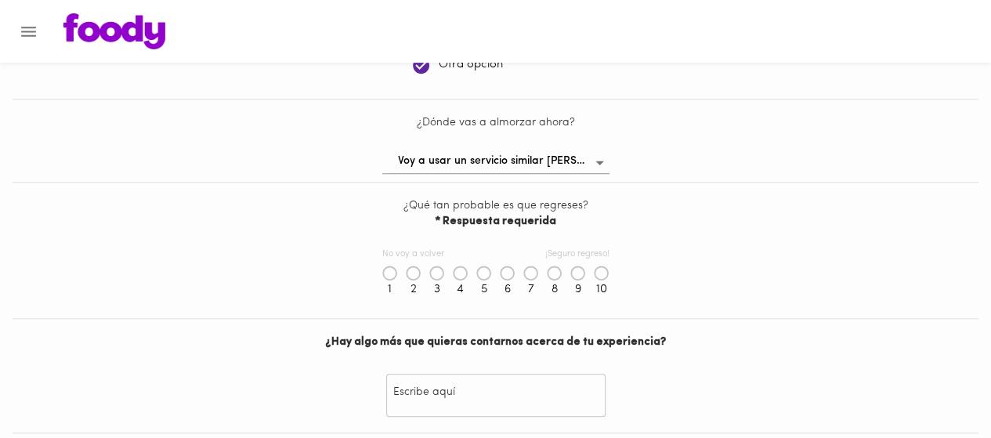
click at [530, 275] on icon at bounding box center [531, 274] width 16 height 16
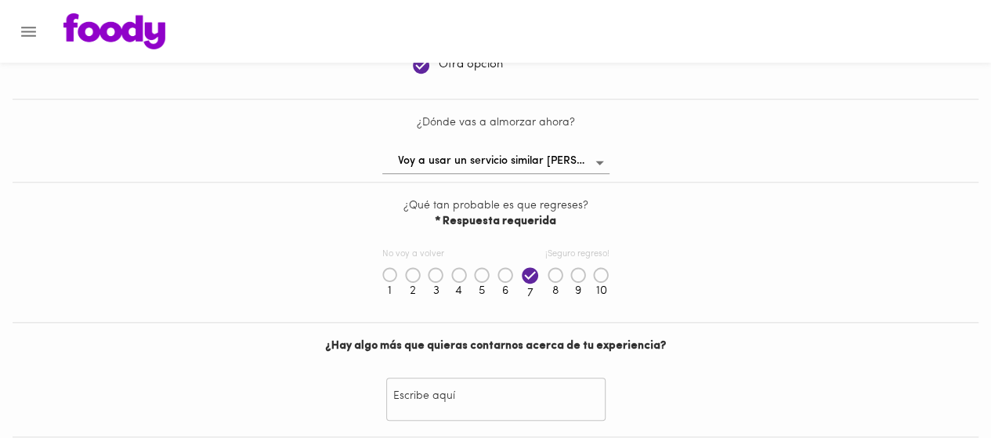
click at [505, 275] on icon at bounding box center [506, 275] width 16 height 16
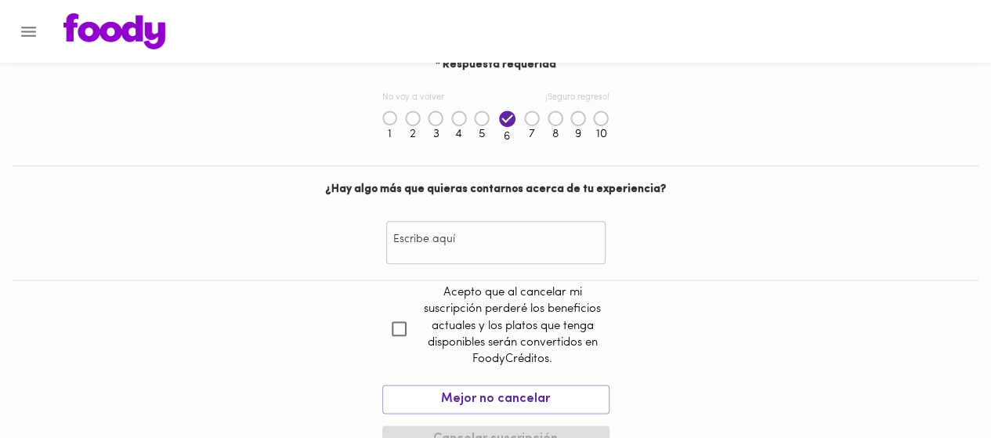
scroll to position [820, 0]
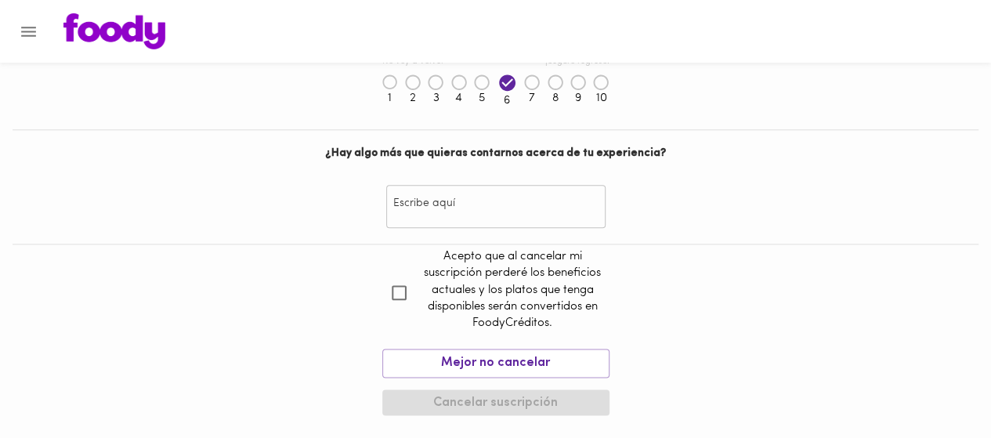
click at [398, 295] on input "checkbox" at bounding box center [399, 293] width 34 height 34
checkbox input "true"
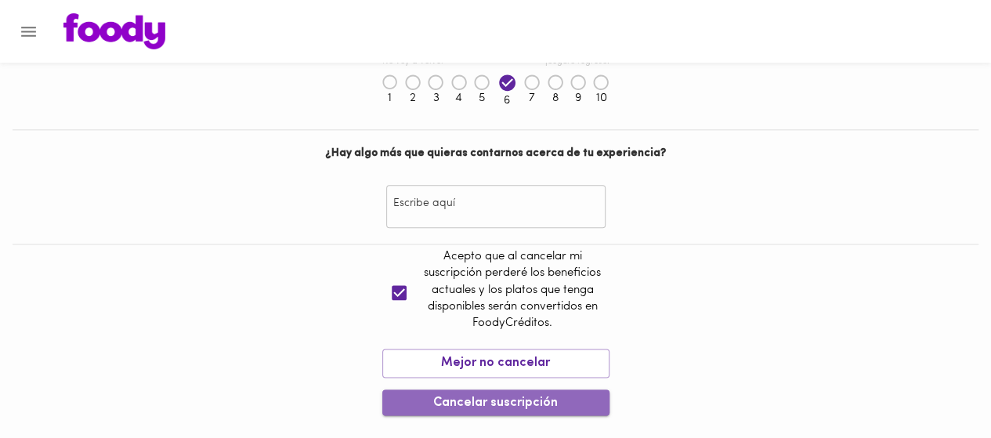
click at [553, 396] on span "Cancelar suscripción" at bounding box center [496, 403] width 202 height 15
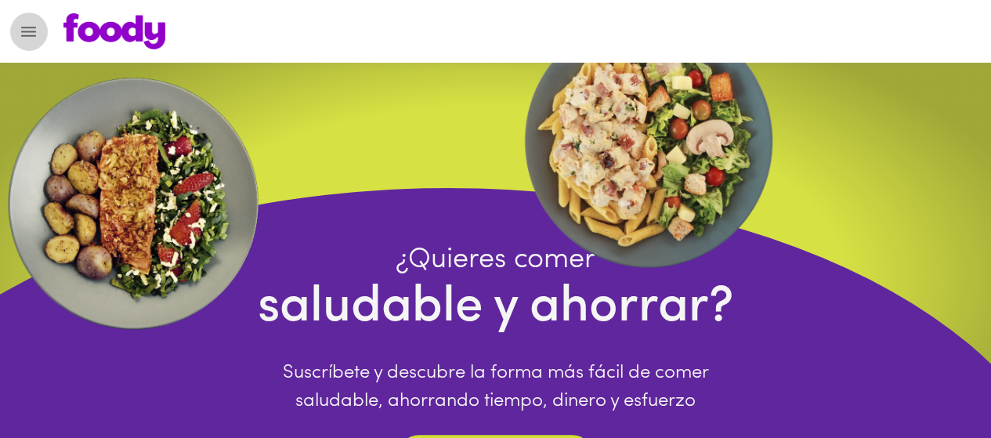
click at [38, 43] on button "Menu" at bounding box center [28, 32] width 38 height 38
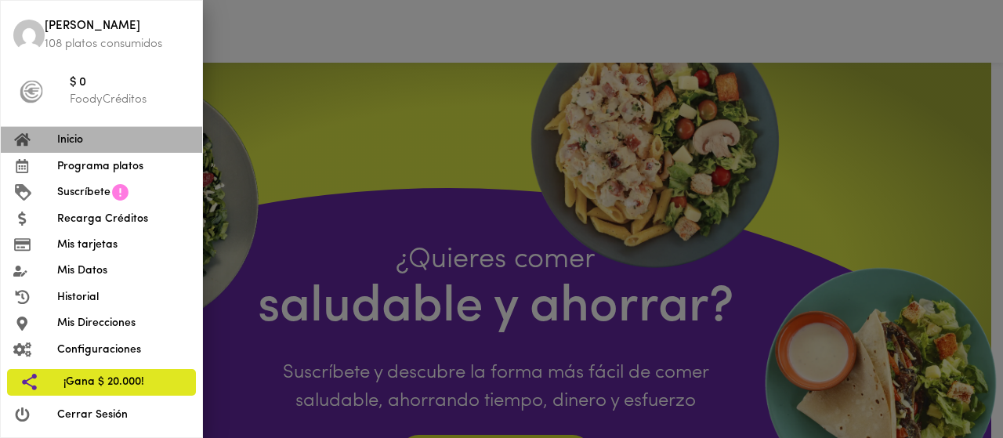
click at [65, 139] on span "Inicio" at bounding box center [123, 140] width 132 height 16
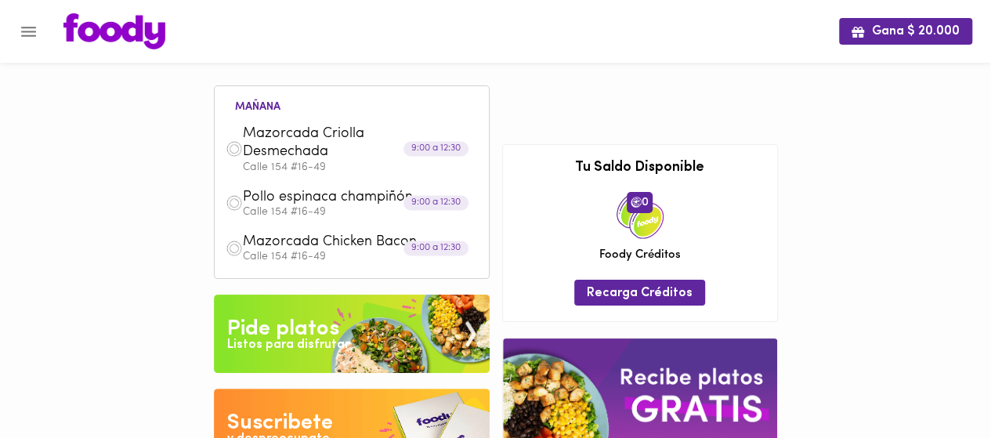
click at [32, 40] on icon "Menu" at bounding box center [29, 32] width 20 height 20
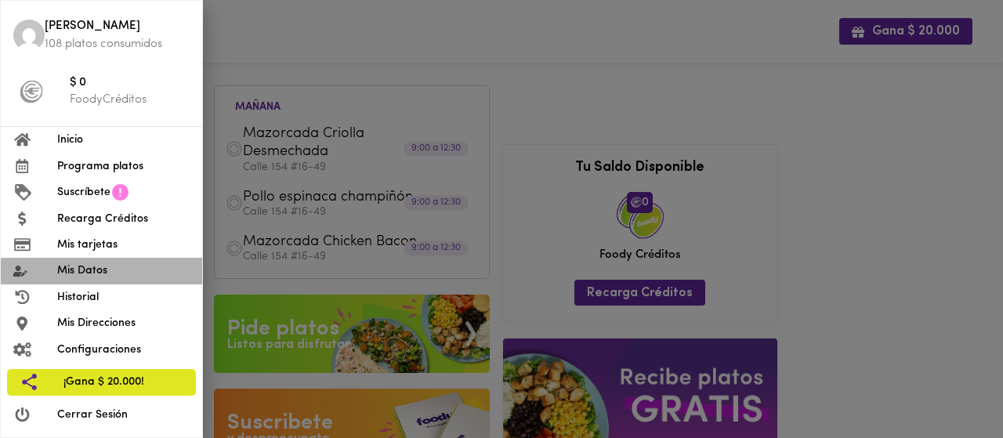
click at [107, 275] on span "Mis Datos" at bounding box center [123, 270] width 132 height 16
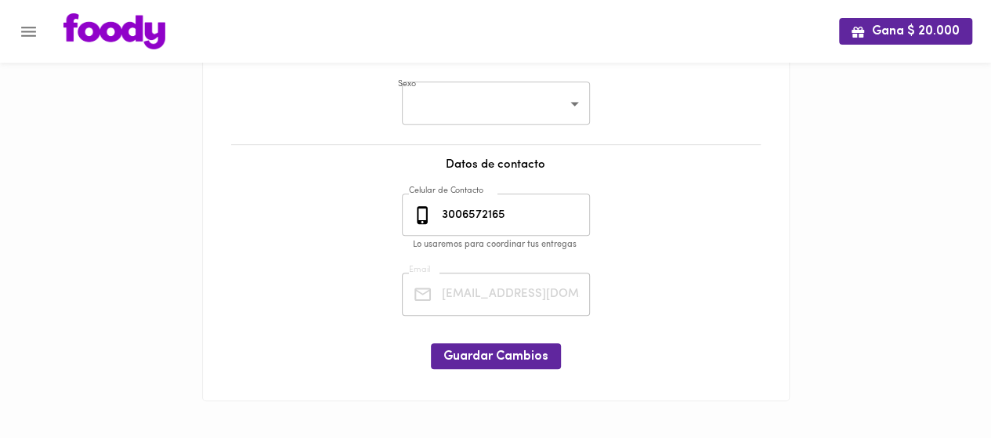
scroll to position [396, 0]
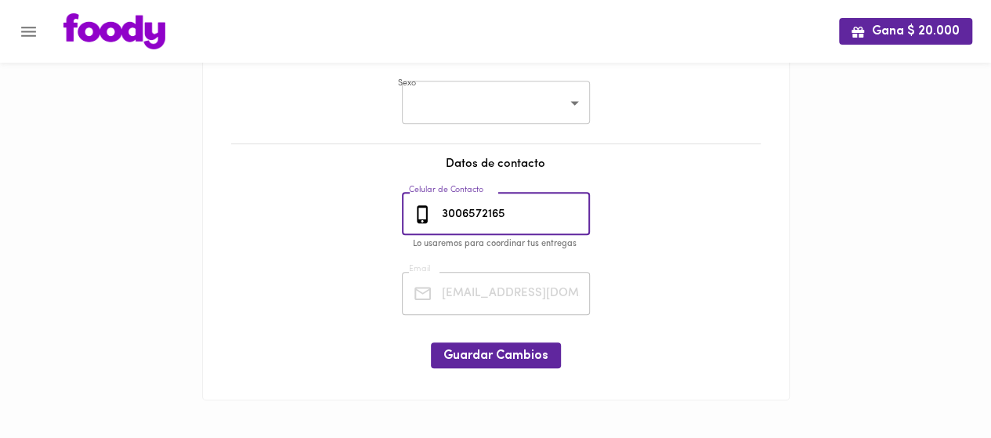
drag, startPoint x: 542, startPoint y: 221, endPoint x: 394, endPoint y: 218, distance: 148.1
click at [394, 218] on div "Mis Datos Datos Personales Nombre Ernesto Blanco Nombre Tipo Documento de Ident…" at bounding box center [496, 46] width 555 height 675
type input "3105603375"
click at [735, 231] on div "Mis Datos Datos Personales Nombre Ernesto Blanco Nombre Tipo Documento de Ident…" at bounding box center [496, 46] width 555 height 675
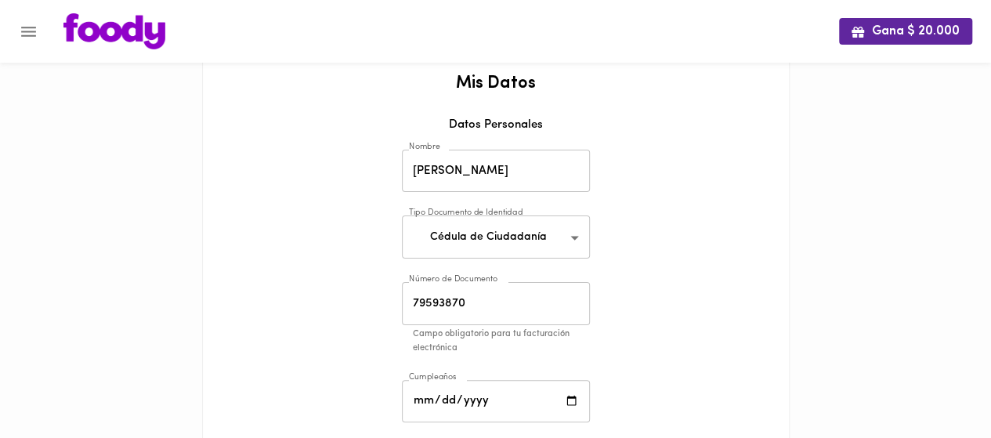
scroll to position [5, 0]
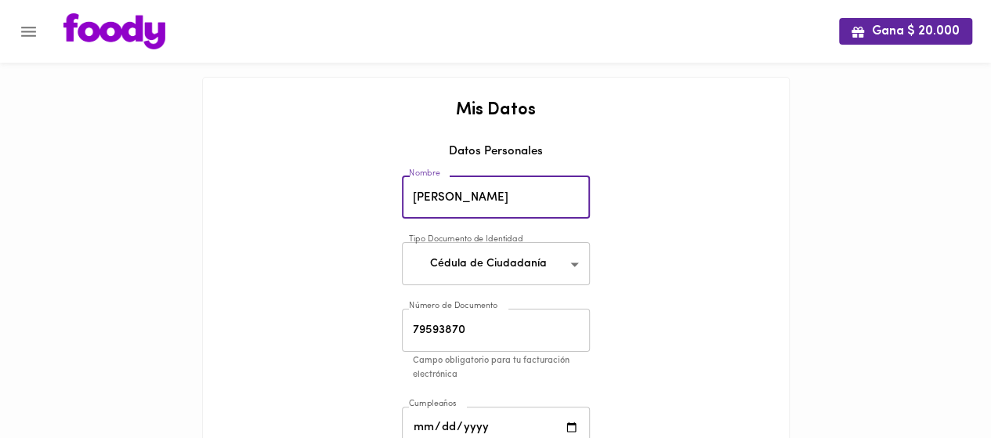
drag, startPoint x: 512, startPoint y: 197, endPoint x: 382, endPoint y: 191, distance: 130.2
click at [382, 191] on div "Mis Datos Datos Personales Nombre Ernesto Blanco Nombre Tipo Documento de Ident…" at bounding box center [496, 438] width 555 height 675
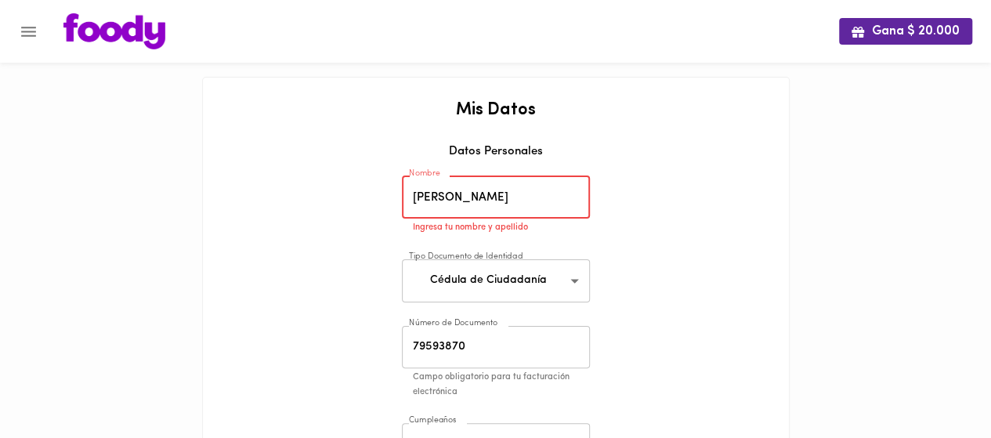
click at [533, 209] on input "Andrea B" at bounding box center [496, 197] width 188 height 43
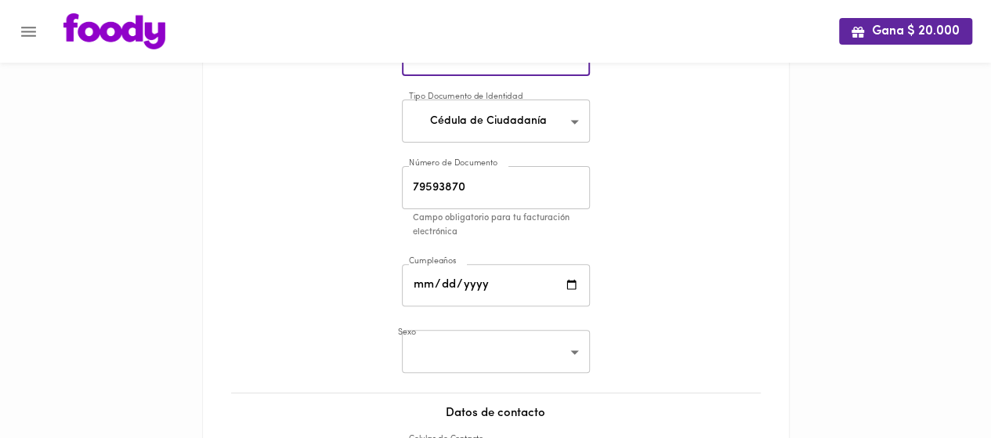
scroll to position [161, 0]
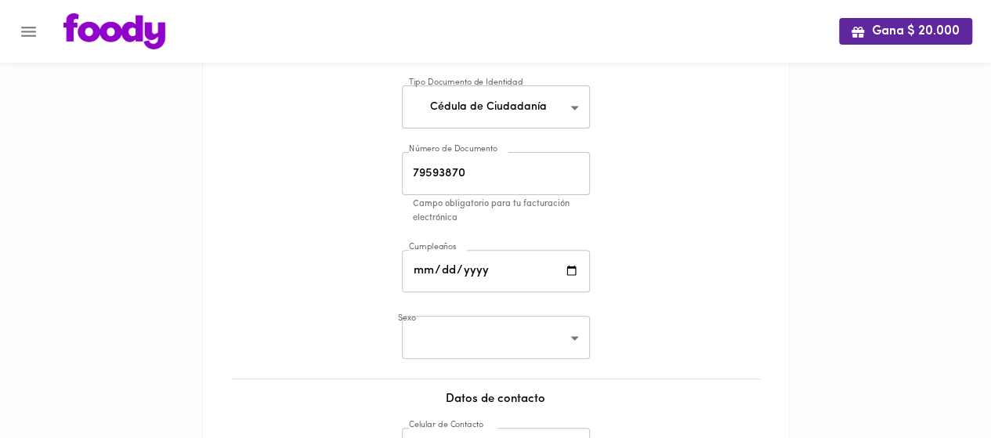
type input "Andrea Bb"
drag, startPoint x: 484, startPoint y: 183, endPoint x: 279, endPoint y: 181, distance: 205.3
click at [279, 181] on div "Mis Datos Datos Personales Nombre Andrea Bb Nombre Tipo Documento de Identidad …" at bounding box center [496, 281] width 555 height 675
click at [291, 183] on div "Mis Datos Datos Personales Nombre Andrea Bb Nombre Tipo Documento de Identidad …" at bounding box center [496, 281] width 555 height 675
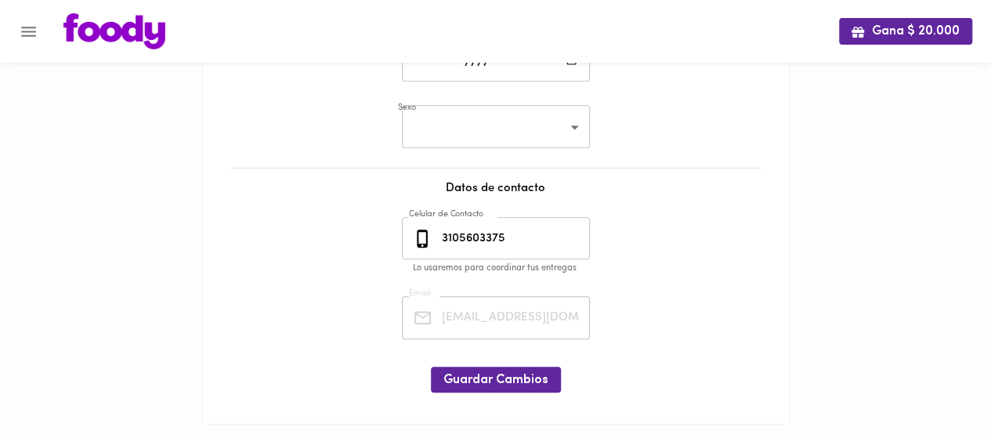
scroll to position [396, 0]
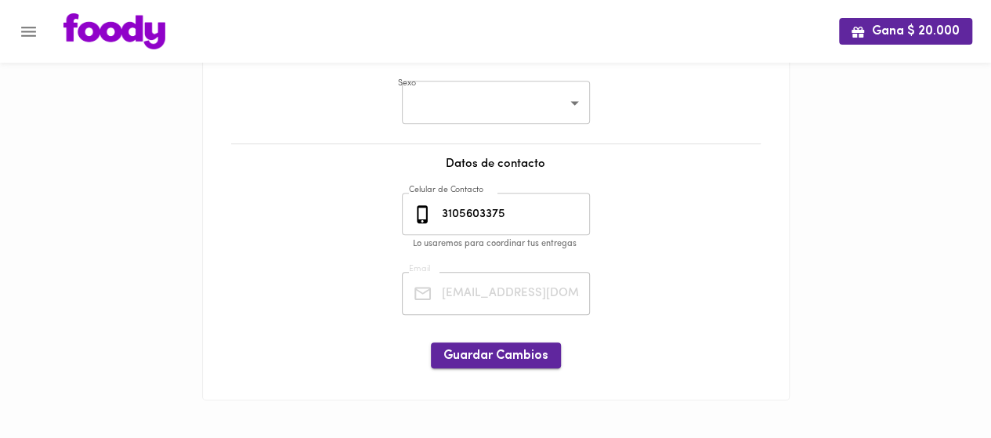
click at [509, 352] on span "Guardar Cambios" at bounding box center [495, 356] width 105 height 15
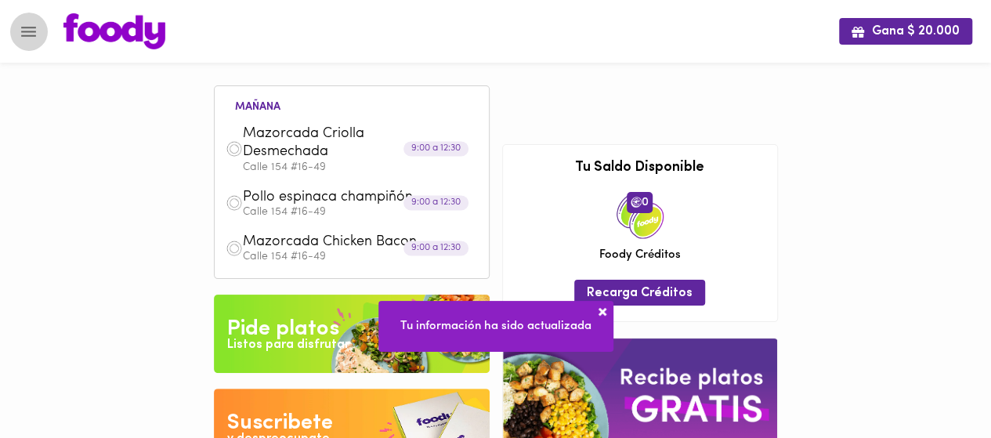
click at [35, 26] on icon "Menu" at bounding box center [29, 32] width 20 height 20
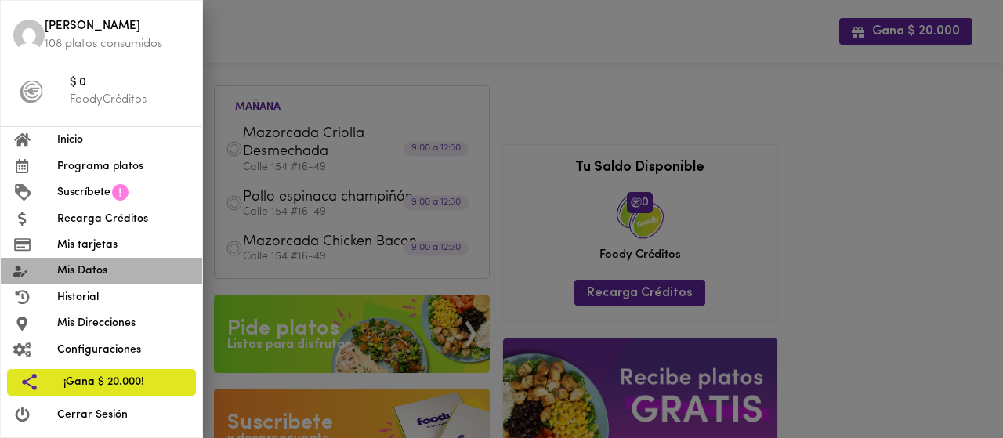
click at [71, 259] on li "Mis Datos" at bounding box center [101, 271] width 201 height 26
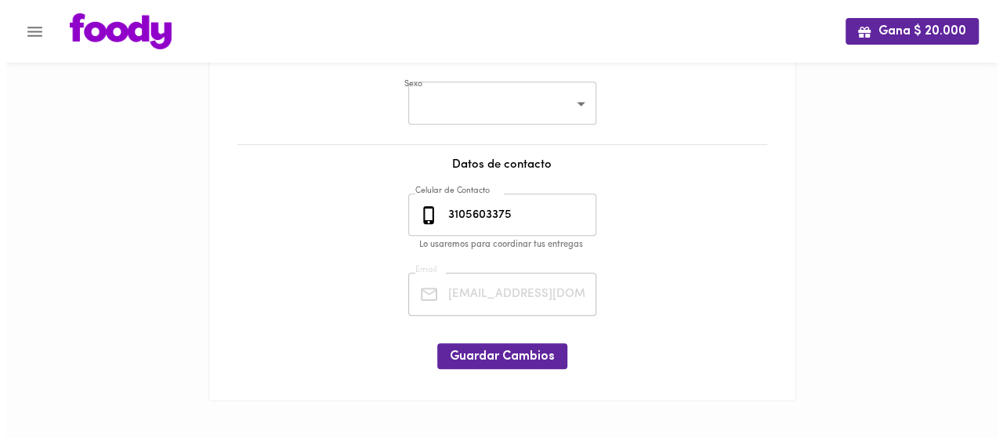
scroll to position [396, 0]
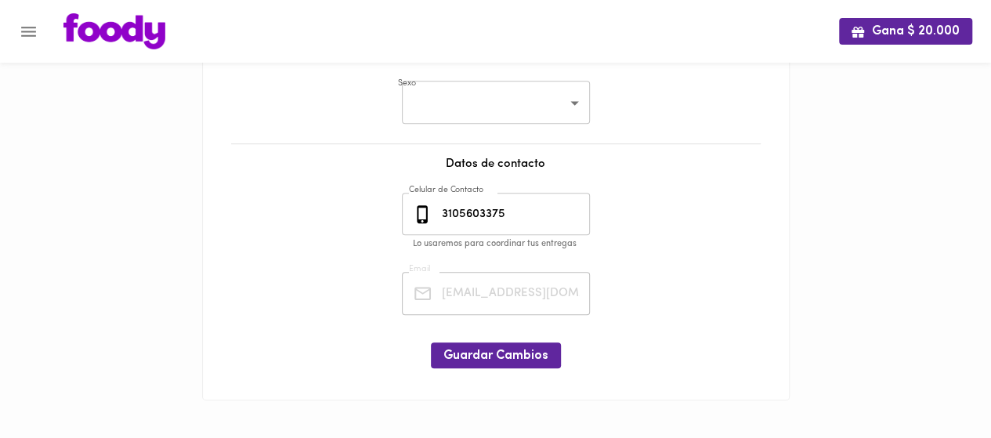
click at [34, 35] on icon "Menu" at bounding box center [28, 32] width 15 height 10
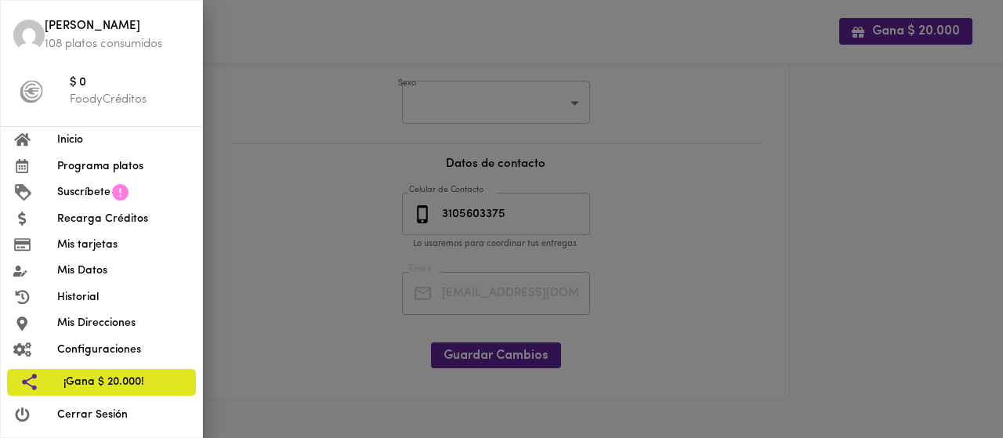
click at [83, 132] on span "Inicio" at bounding box center [123, 140] width 132 height 16
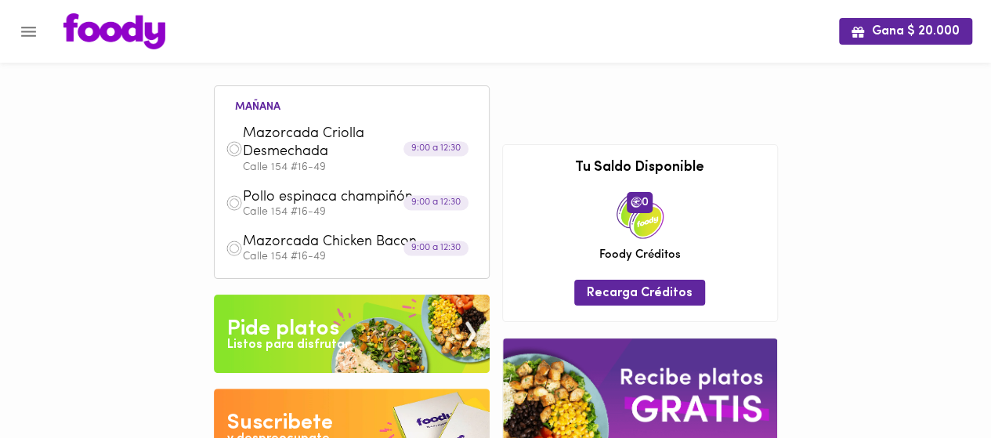
click at [20, 26] on icon "Menu" at bounding box center [29, 32] width 20 height 20
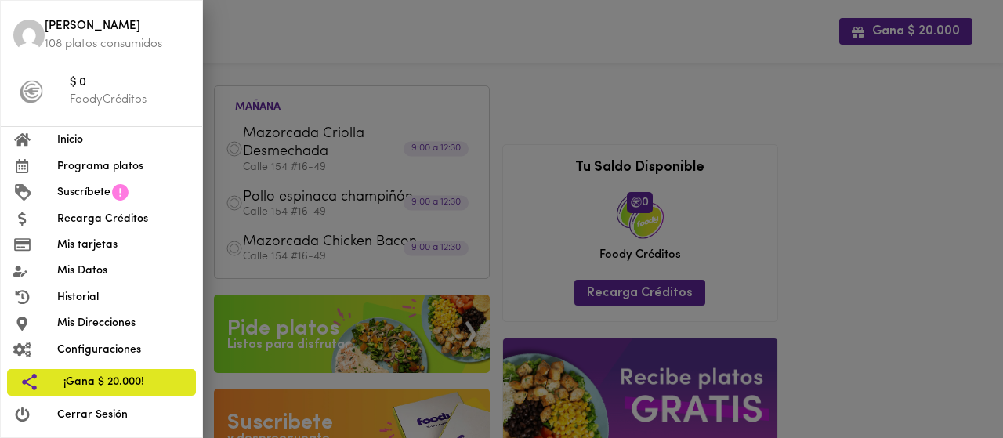
click at [45, 291] on div at bounding box center [35, 297] width 44 height 15
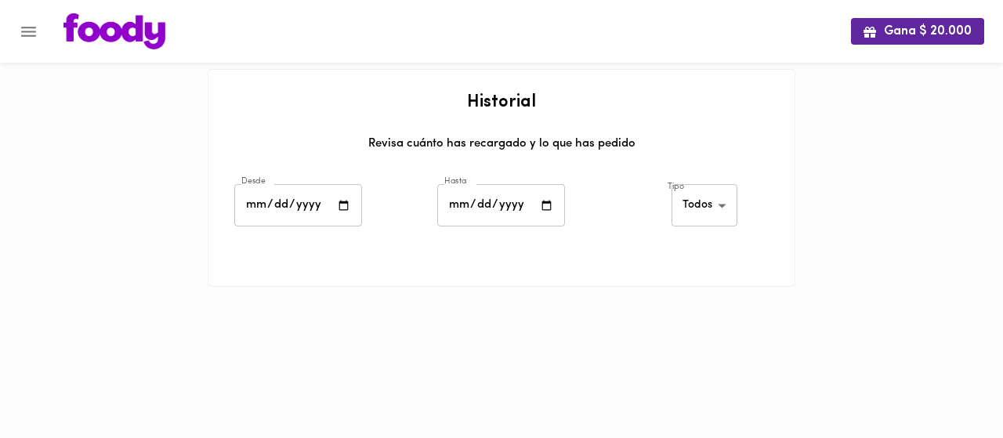
click at [281, 212] on input "date" at bounding box center [298, 205] width 128 height 43
click at [255, 214] on input "date" at bounding box center [298, 205] width 128 height 43
click at [249, 194] on input "date" at bounding box center [298, 205] width 128 height 43
click at [349, 201] on input "date" at bounding box center [298, 205] width 128 height 43
type input "2023-01-01"
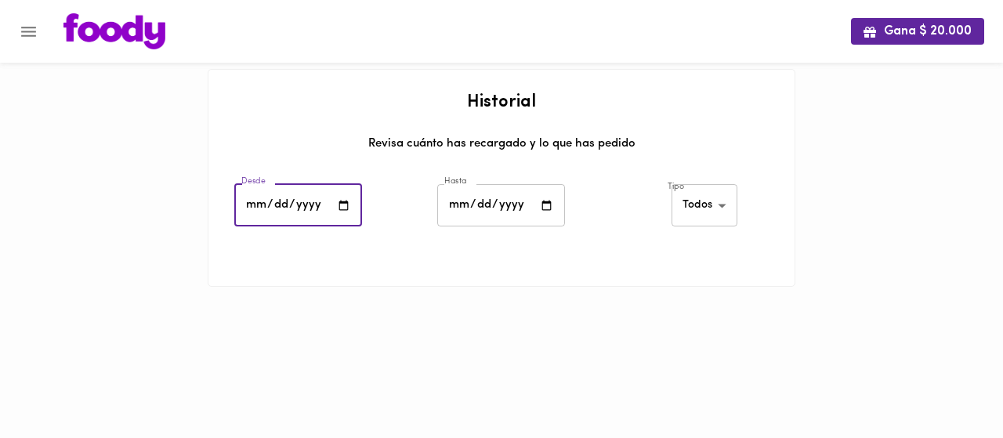
click at [487, 208] on input "date" at bounding box center [501, 205] width 128 height 43
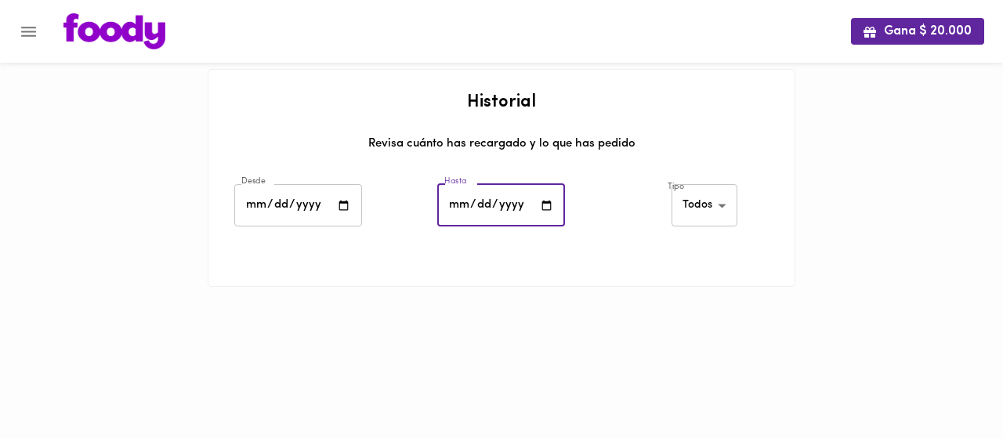
click at [556, 194] on input "date" at bounding box center [501, 205] width 128 height 43
click at [547, 208] on input "date" at bounding box center [501, 205] width 128 height 43
type input "2025-08-19"
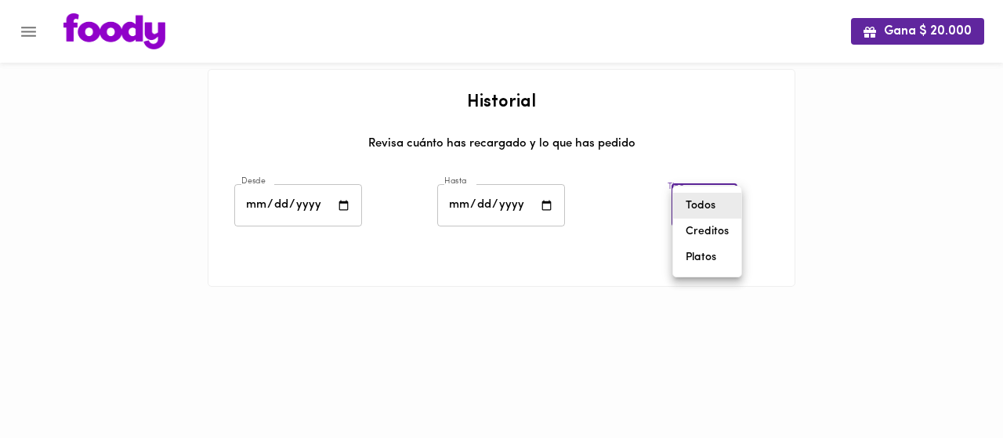
click at [732, 219] on body "Gana $ 20.000 Historial Revisa cuánto has recargado y lo que has pedido Desde 2…" at bounding box center [501, 163] width 1003 height 326
click at [707, 200] on li "Todos" at bounding box center [707, 206] width 68 height 26
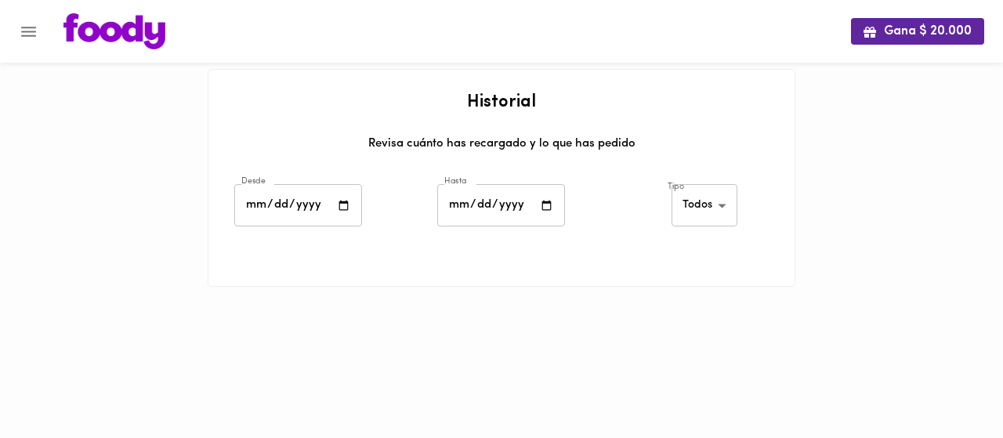
click at [741, 326] on html "Gana $ 20.000 Historial Revisa cuánto has recargado y lo que has pedido Desde 2…" at bounding box center [501, 163] width 1003 height 326
click at [581, 254] on div at bounding box center [501, 253] width 586 height 39
click at [580, 255] on div at bounding box center [501, 253] width 586 height 39
